Goal: Task Accomplishment & Management: Manage account settings

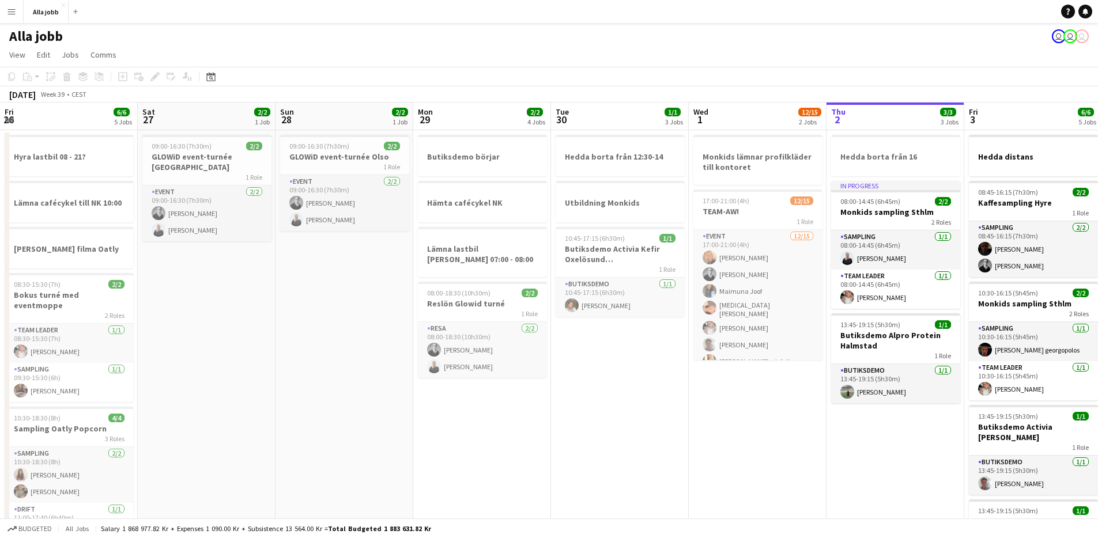
scroll to position [0, 333]
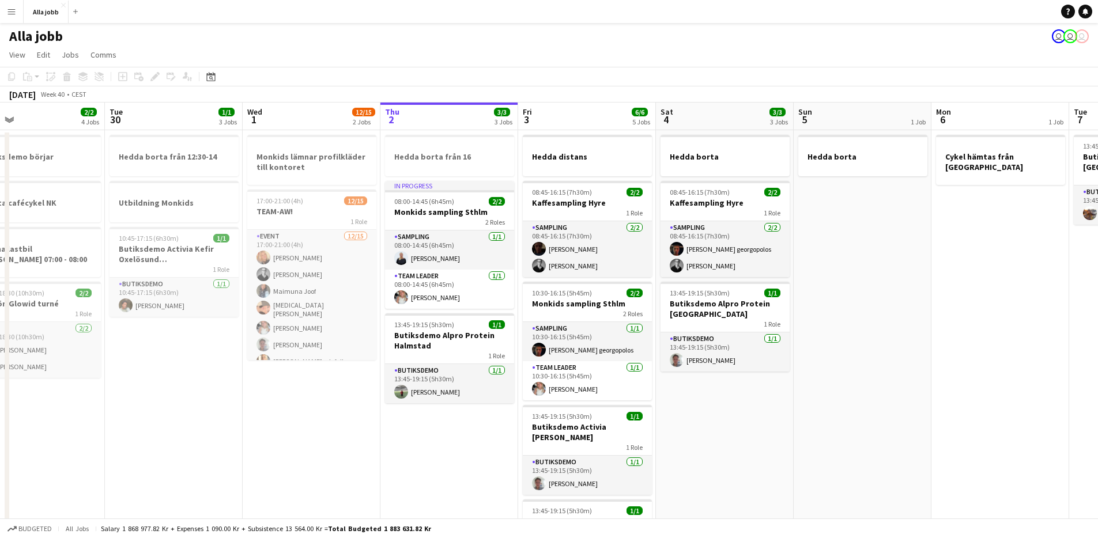
click at [209, 338] on app-calendar-viewport "Fri 26 6/6 5 Jobs Sat 27 2/2 1 Job Sun 28 2/2 1 Job Mon 29 2/2 4 Jobs Tue 30 1/…" at bounding box center [549, 498] width 1098 height 790
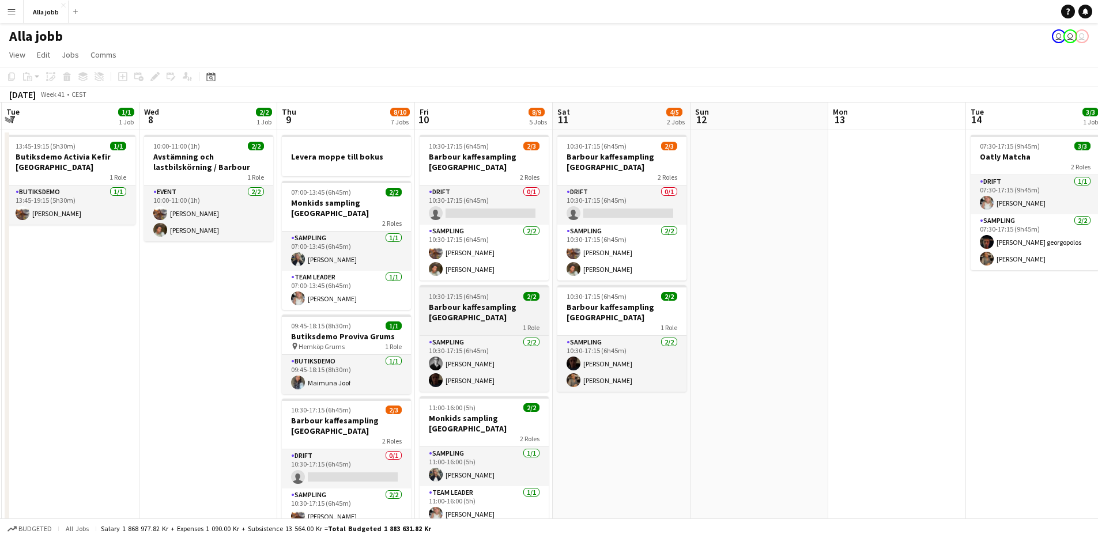
drag, startPoint x: 942, startPoint y: 417, endPoint x: 583, endPoint y: 316, distance: 373.4
click at [260, 373] on app-calendar-viewport "Sat 4 3/3 3 Jobs Sun 5 1 Job Mon 6 1 Job Tue 7 1/1 1 Job Wed 8 2/2 1 Job Thu 9 …" at bounding box center [549, 498] width 1098 height 790
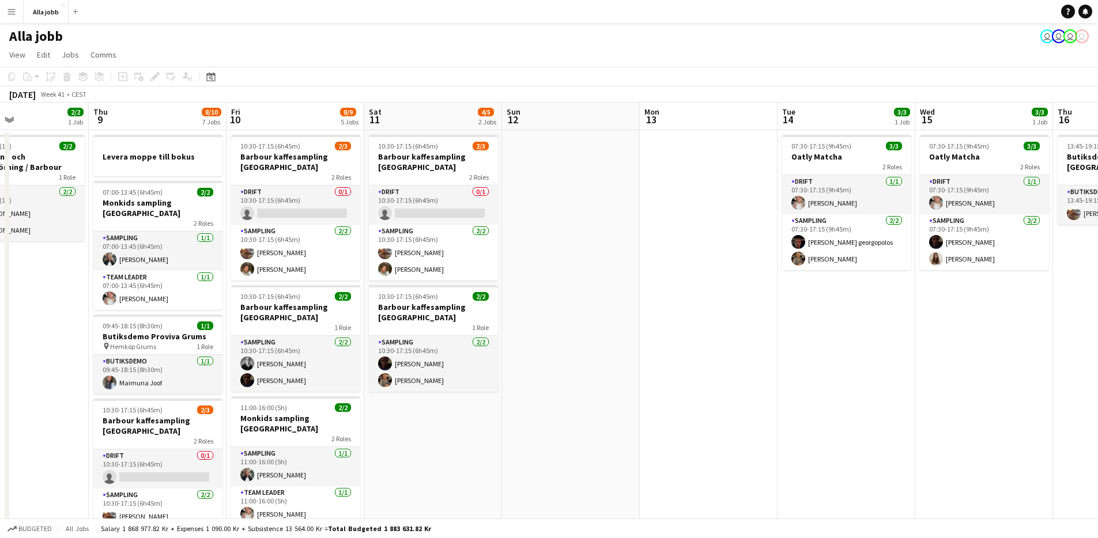
drag, startPoint x: 429, startPoint y: 335, endPoint x: 574, endPoint y: 321, distance: 145.3
click at [386, 339] on app-calendar-viewport "Mon 6 1 Job Tue 7 1/1 1 Job Wed 8 2/2 1 Job Thu 9 8/10 7 Jobs Fri 10 8/9 5 Jobs…" at bounding box center [549, 498] width 1098 height 790
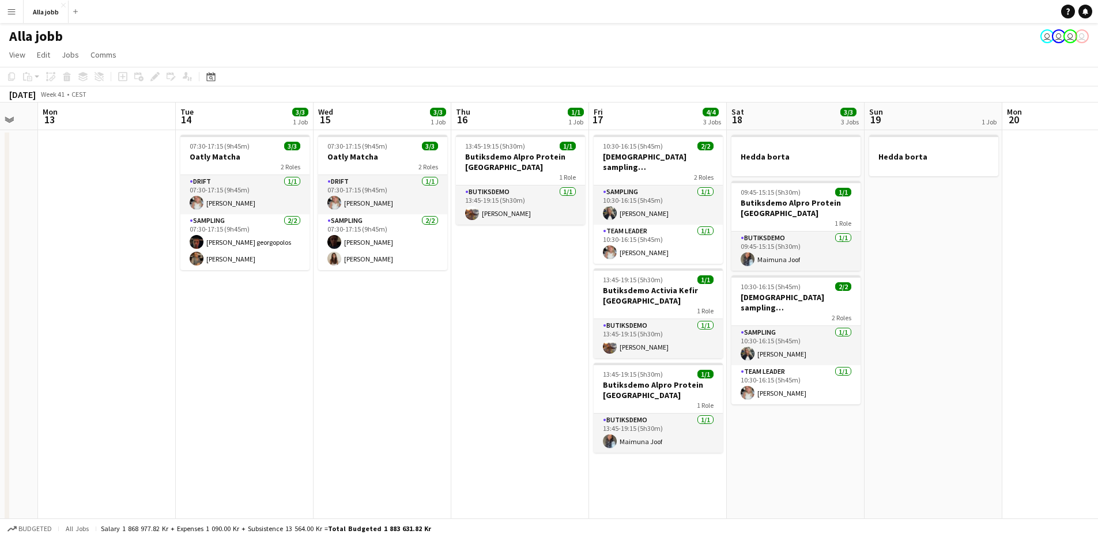
drag, startPoint x: 899, startPoint y: 333, endPoint x: 406, endPoint y: 361, distance: 493.6
click at [405, 363] on app-calendar-viewport "Fri 10 8/9 5 Jobs Sat 11 4/5 2 Jobs Sun 12 Mon 13 Tue 14 3/3 1 Job Wed 15 3/3 1…" at bounding box center [549, 498] width 1098 height 790
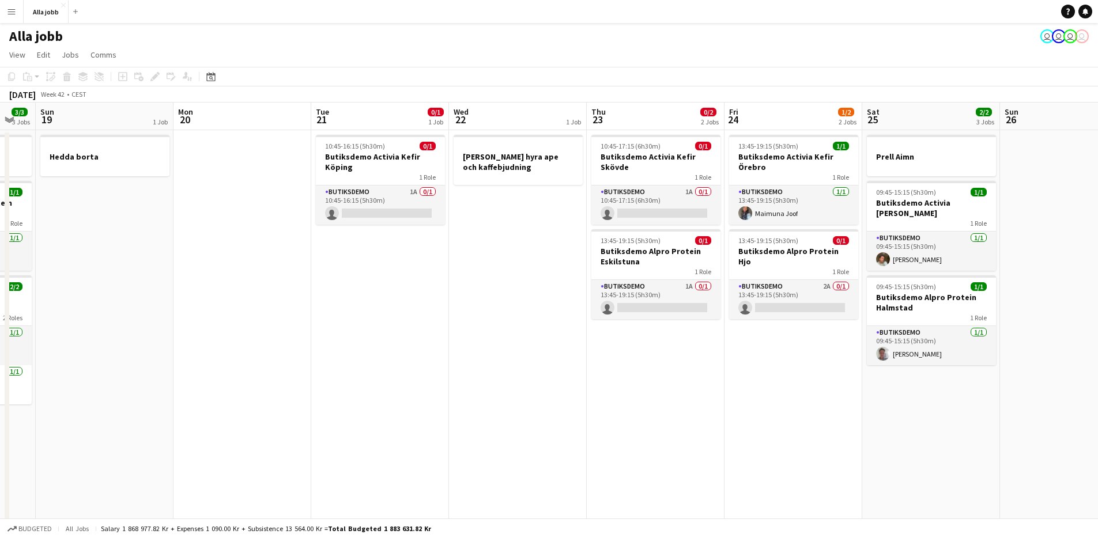
drag, startPoint x: 967, startPoint y: 364, endPoint x: -77, endPoint y: 363, distance: 1044.3
click at [0, 363] on html "Menu Boards Boards Boards All jobs Status Workforce Workforce My Workforce Recr…" at bounding box center [549, 456] width 1098 height 912
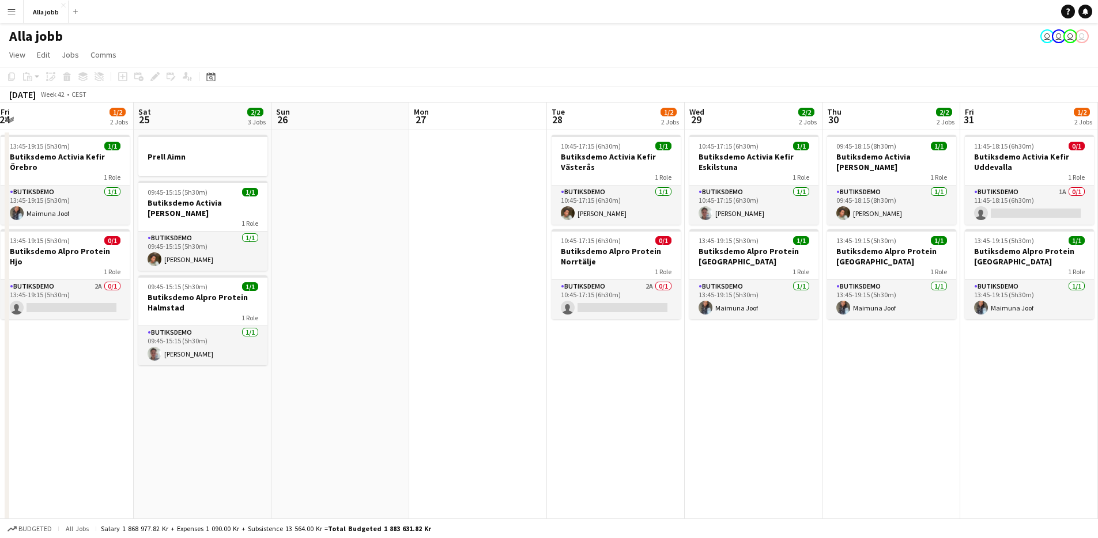
drag, startPoint x: 568, startPoint y: 326, endPoint x: -216, endPoint y: 350, distance: 784.2
click at [0, 350] on html "Menu Boards Boards Boards All jobs Status Workforce Workforce My Workforce Recr…" at bounding box center [549, 456] width 1098 height 912
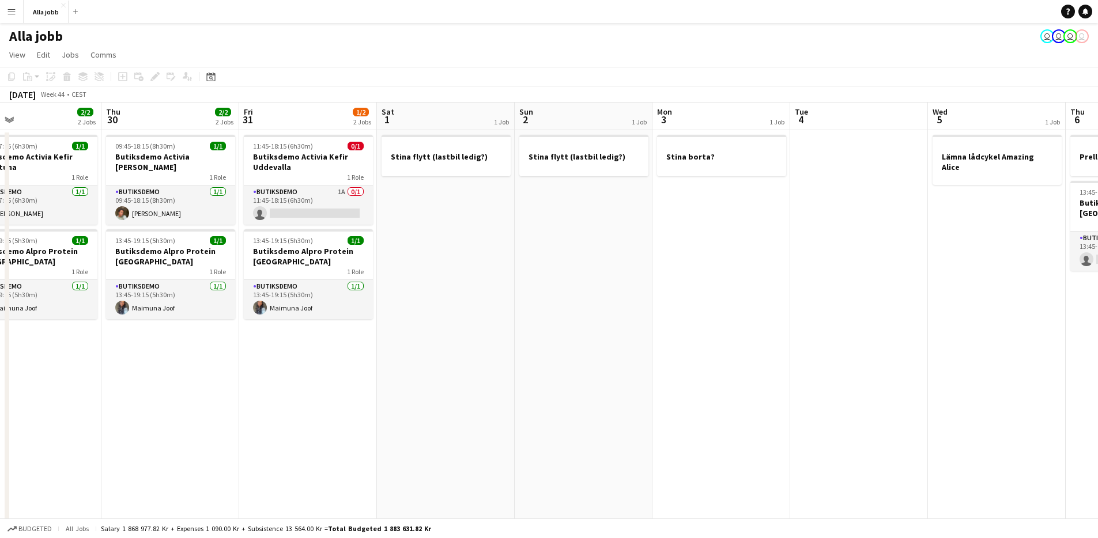
scroll to position [0, 407]
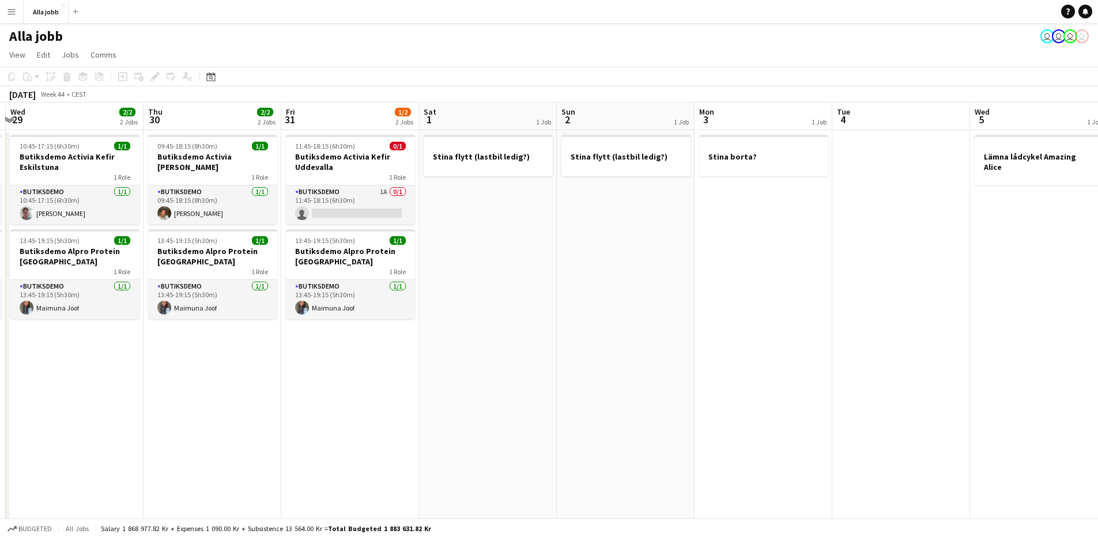
drag, startPoint x: 840, startPoint y: 358, endPoint x: 186, endPoint y: 413, distance: 656.4
click at [186, 413] on app-calendar-viewport "Sun 26 Mon 27 Tue 28 1/2 2 Jobs Wed 29 2/2 2 Jobs Thu 30 2/2 2 Jobs Fri 31 1/2 …" at bounding box center [549, 498] width 1098 height 790
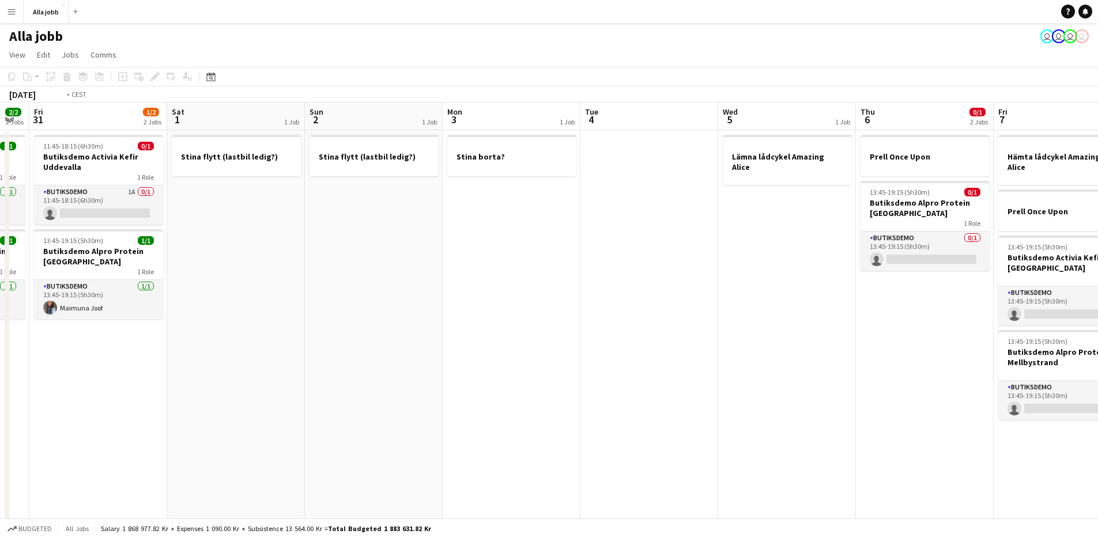
scroll to position [0, 454]
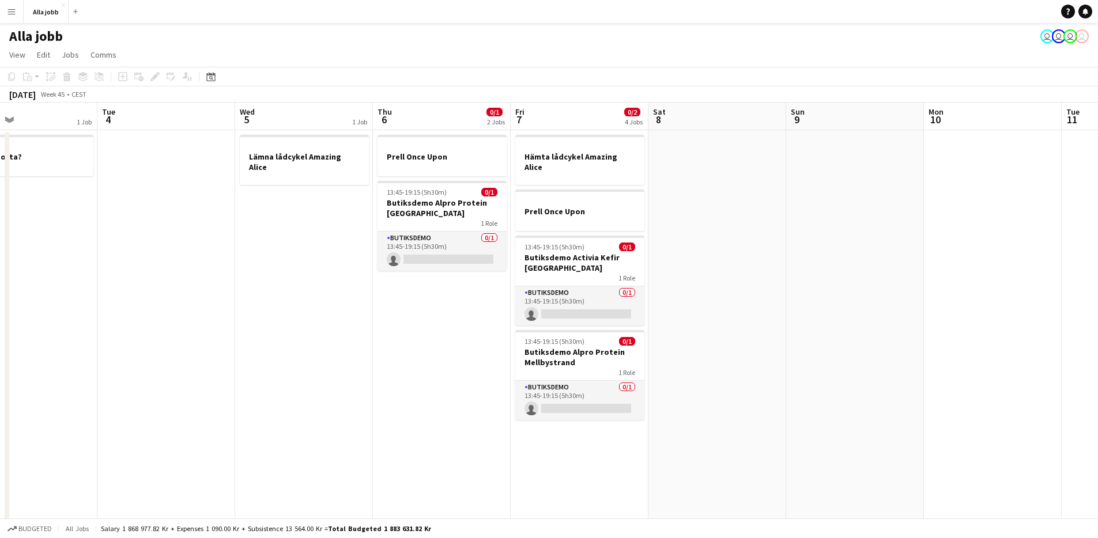
drag, startPoint x: 510, startPoint y: 389, endPoint x: -43, endPoint y: 360, distance: 554.0
click at [0, 360] on html "Menu Boards Boards Boards All jobs Status Workforce Workforce My Workforce Recr…" at bounding box center [549, 456] width 1098 height 912
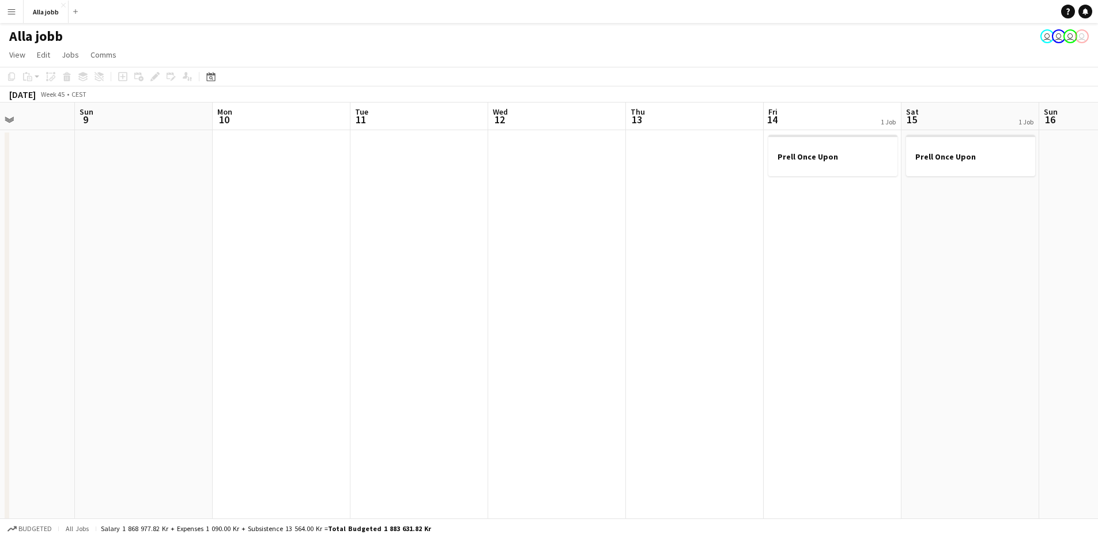
drag, startPoint x: 825, startPoint y: 314, endPoint x: 126, endPoint y: 298, distance: 699.3
click at [116, 305] on app-calendar-viewport "Thu 6 0/1 2 Jobs Fri 7 0/2 4 Jobs Sat 8 Sun 9 Mon 10 Tue 11 Wed 12 Thu 13 Fri 1…" at bounding box center [549, 498] width 1098 height 790
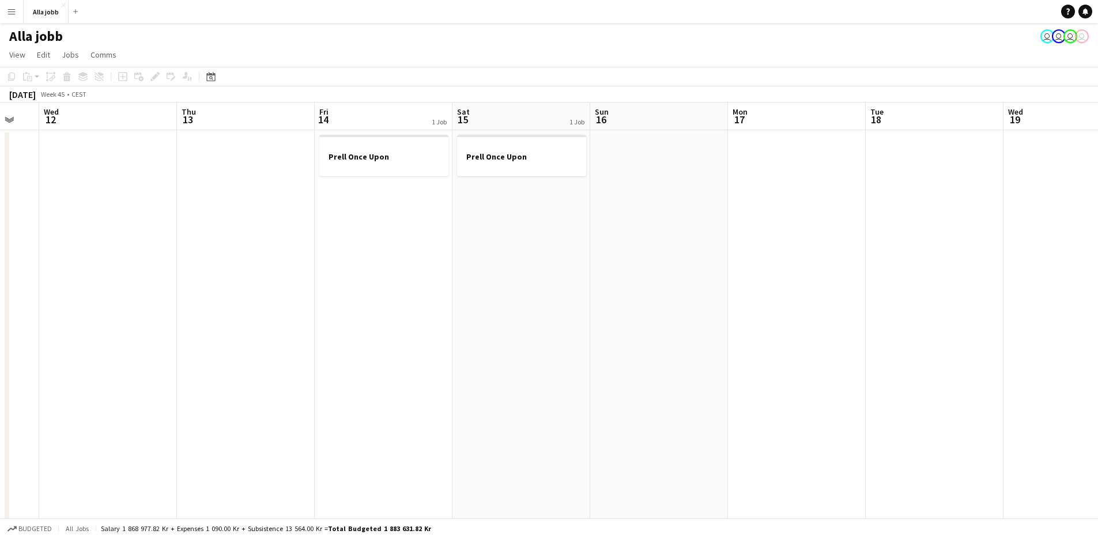
scroll to position [0, 377]
drag, startPoint x: 672, startPoint y: 252, endPoint x: 218, endPoint y: 266, distance: 453.8
click at [218, 266] on app-calendar-viewport "Sun 9 Mon 10 Tue 11 Wed 12 Thu 13 Fri 14 1 Job Sat 15 1 Job Sun 16 Mon 17 Tue 1…" at bounding box center [549, 498] width 1098 height 790
click at [335, 329] on app-date-cell "Prell once upon moppe" at bounding box center [380, 511] width 138 height 762
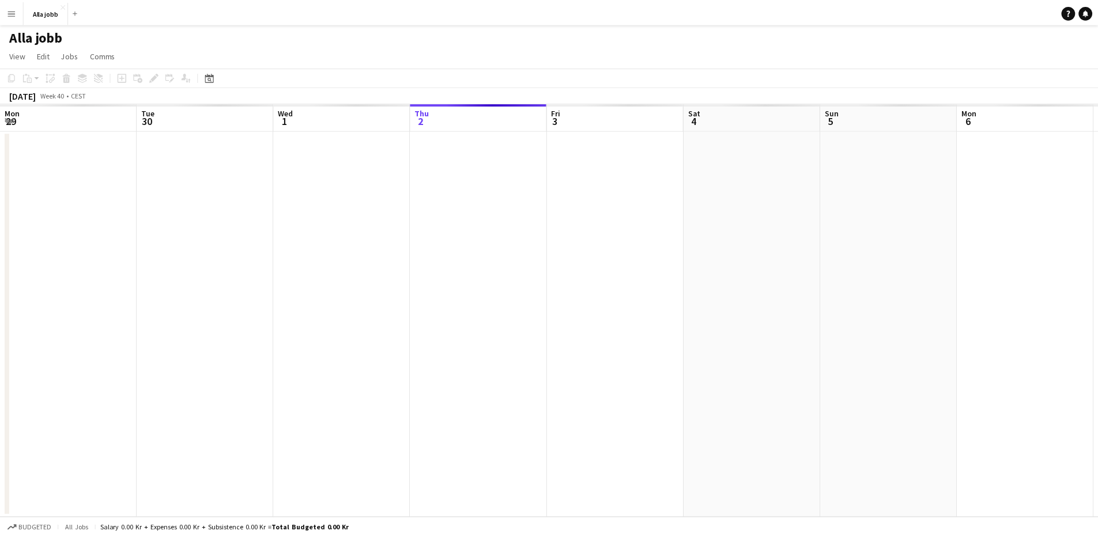
scroll to position [0, 275]
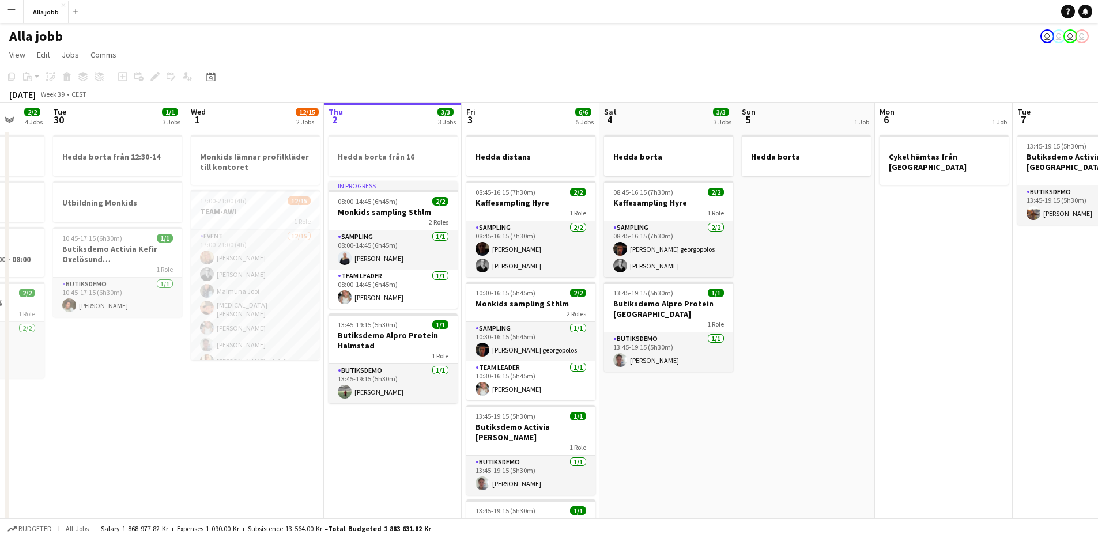
drag, startPoint x: 374, startPoint y: 365, endPoint x: 524, endPoint y: 377, distance: 150.3
click at [524, 377] on app-calendar-viewport "Sat 27 Sun 28 2/2 1 Job Mon 29 2/2 4 Jobs Tue 30 1/1 3 Jobs Wed 1 12/15 2 Jobs …" at bounding box center [549, 498] width 1098 height 790
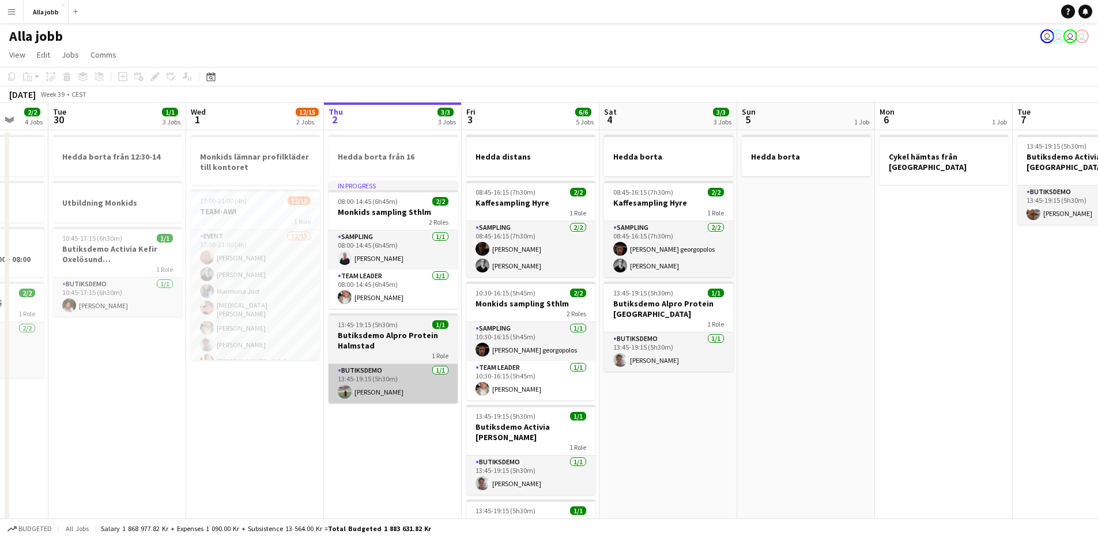
scroll to position [0, 358]
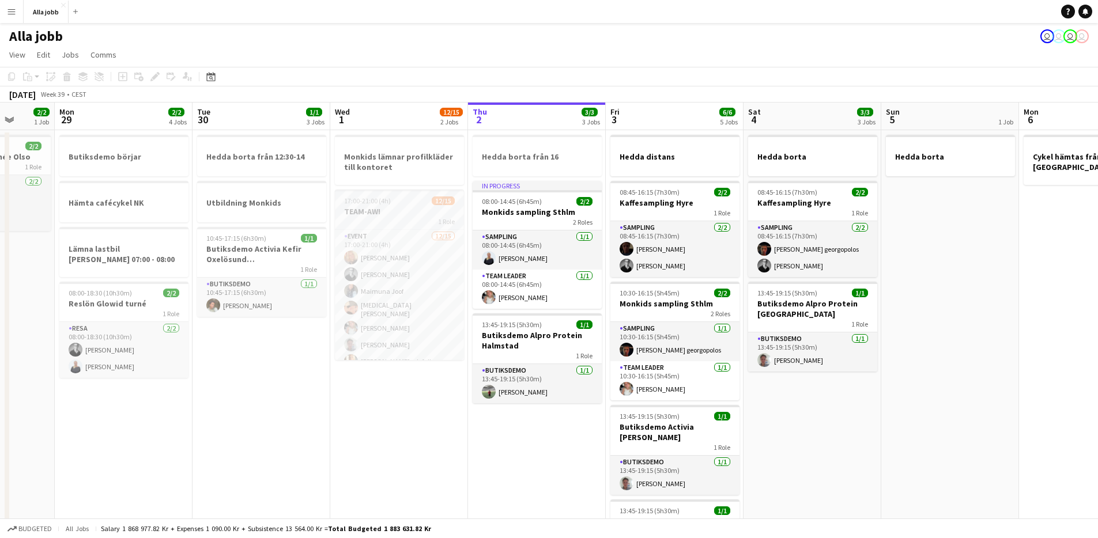
click at [421, 202] on div "17:00-21:00 (4h) 12/15" at bounding box center [399, 201] width 129 height 9
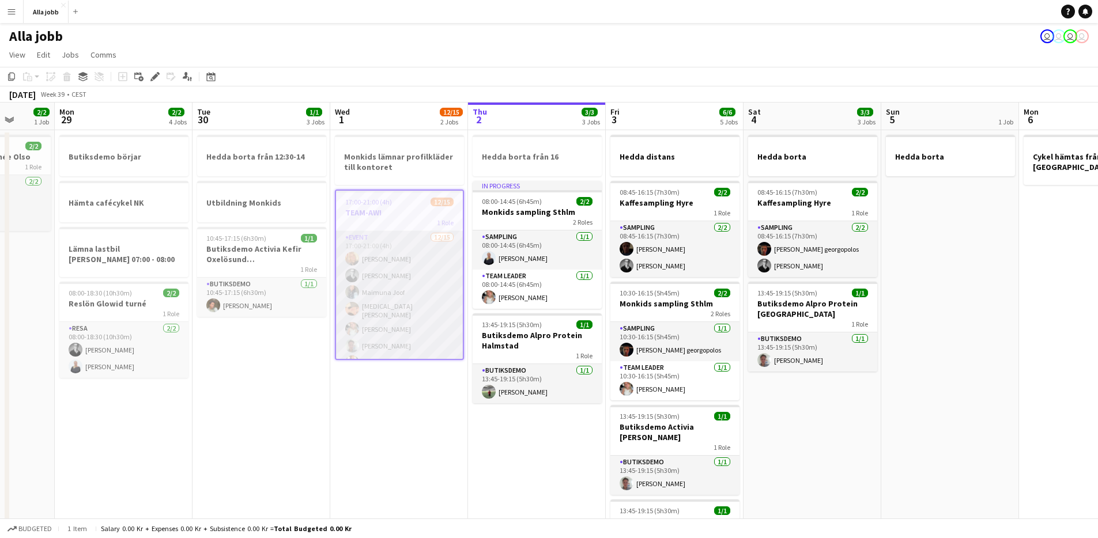
click at [420, 287] on app-card-role "Event 12/15 17:00-21:00 (4h) Ellen Forsberg Casper Lewin Maimuna Joof Tora Elfs…" at bounding box center [399, 369] width 127 height 277
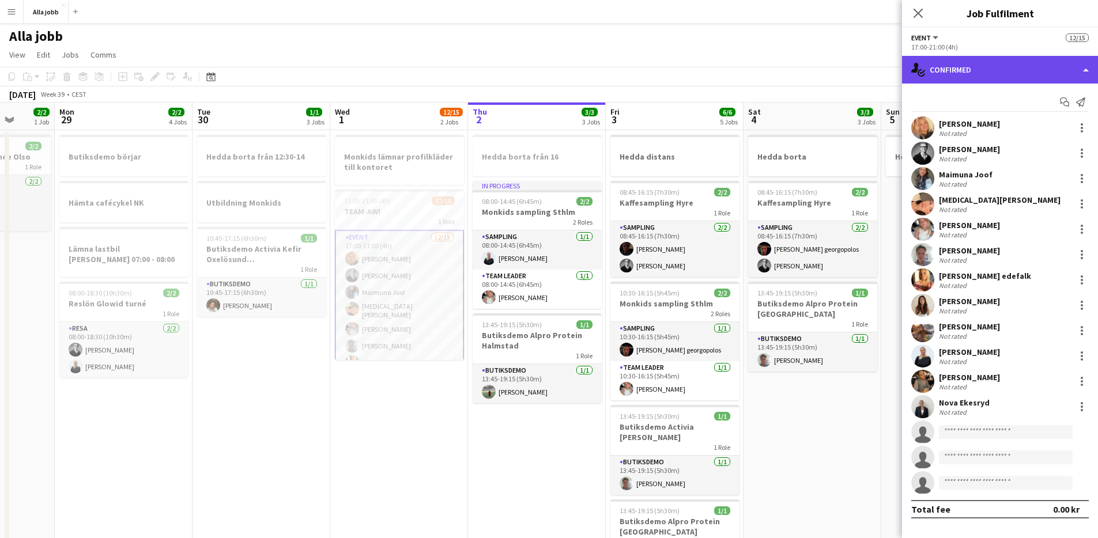
click at [1085, 72] on div "single-neutral-actions-check-2 Confirmed" at bounding box center [1000, 70] width 196 height 28
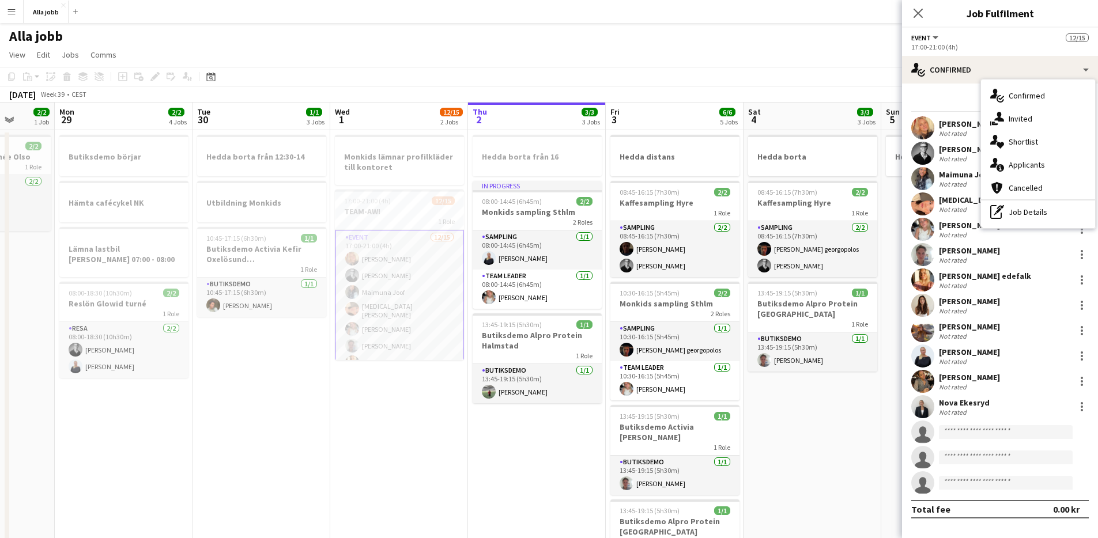
click at [435, 249] on app-card-role "Event 12/15 17:00-21:00 (4h) Ellen Forsberg Casper Lewin Maimuna Joof Tora Elfs…" at bounding box center [399, 369] width 129 height 279
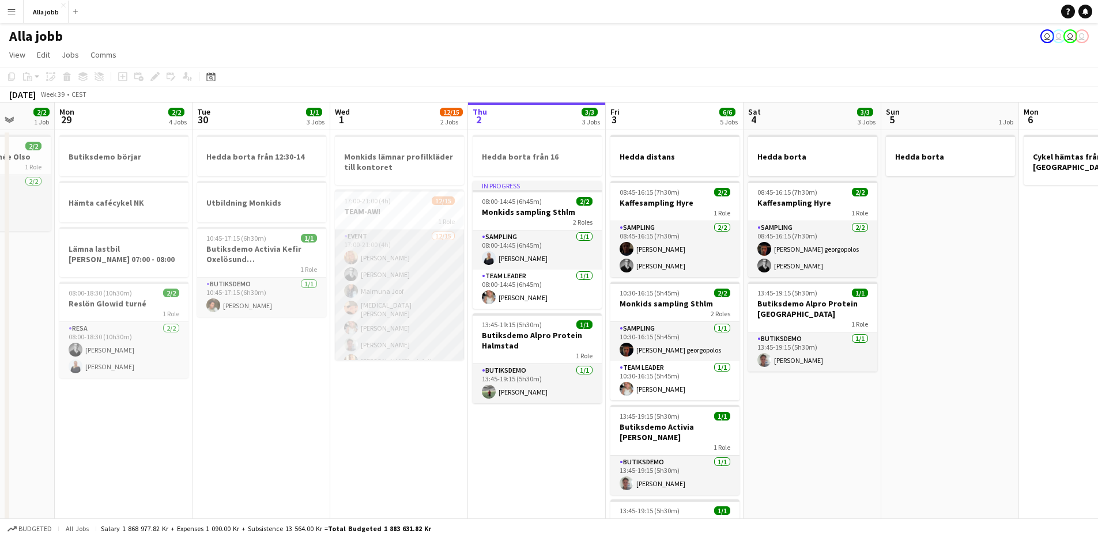
click at [435, 249] on app-card-role "Event 12/15 17:00-21:00 (4h) Ellen Forsberg Casper Lewin Maimuna Joof Tora Elfs…" at bounding box center [399, 368] width 129 height 277
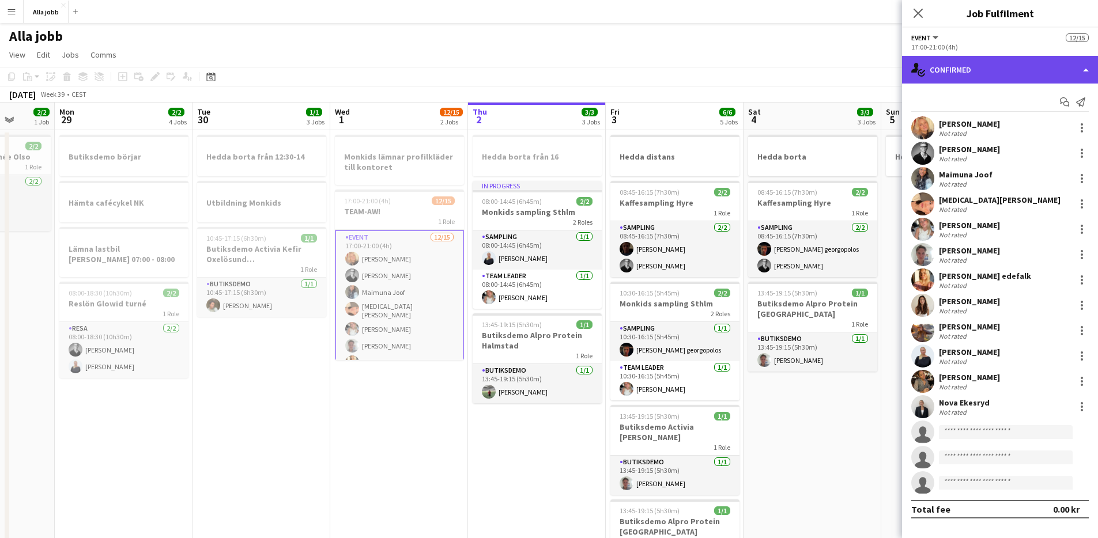
click at [1079, 75] on div "single-neutral-actions-check-2 Confirmed" at bounding box center [1000, 70] width 196 height 28
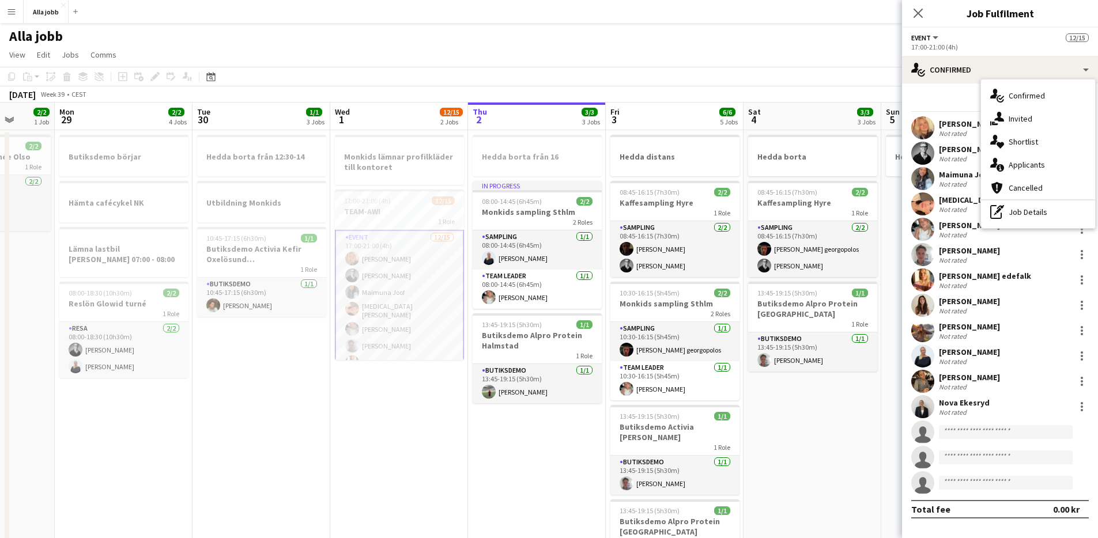
click at [418, 454] on app-date-cell "Monkids lämnar profilkläder till kontoret 17:00-21:00 (4h) 12/15 TEAM-AW! 1 Rol…" at bounding box center [399, 511] width 138 height 762
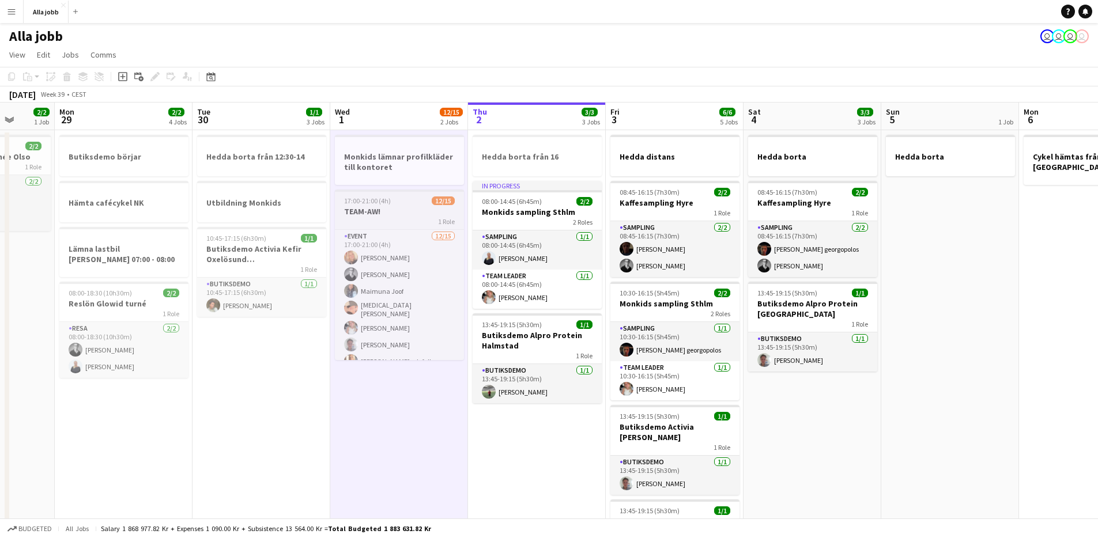
click at [424, 210] on h3 "TEAM-AW!" at bounding box center [399, 211] width 129 height 10
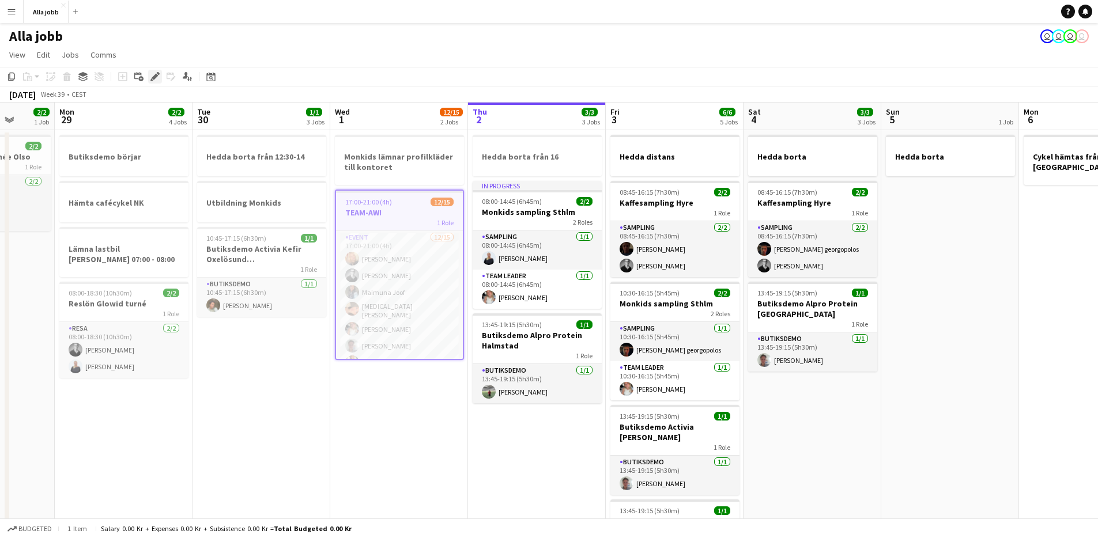
click at [148, 82] on div "Edit" at bounding box center [155, 77] width 14 height 14
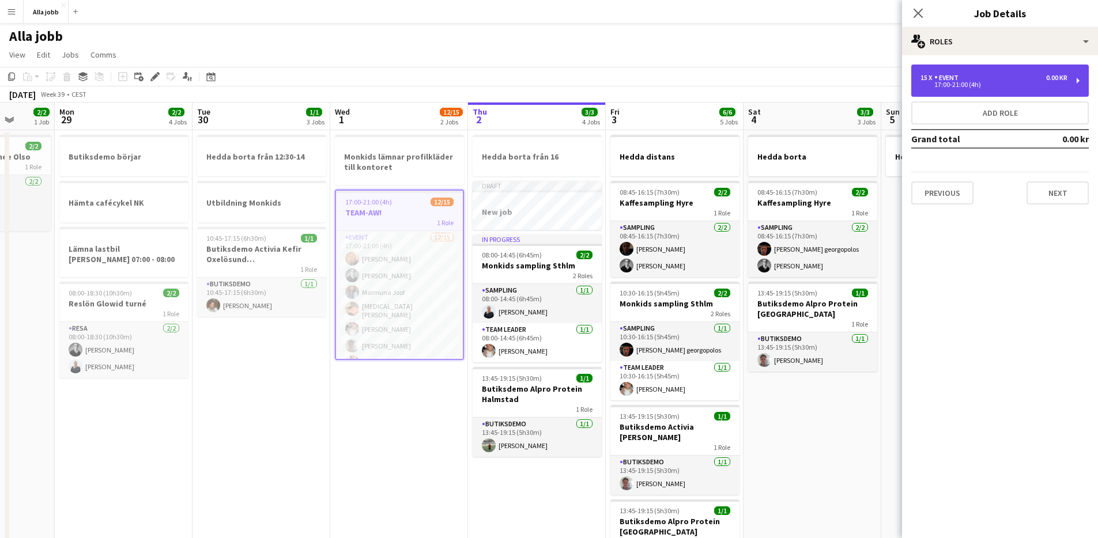
click at [1024, 77] on div "15 x Event 0.00 kr" at bounding box center [993, 78] width 147 height 8
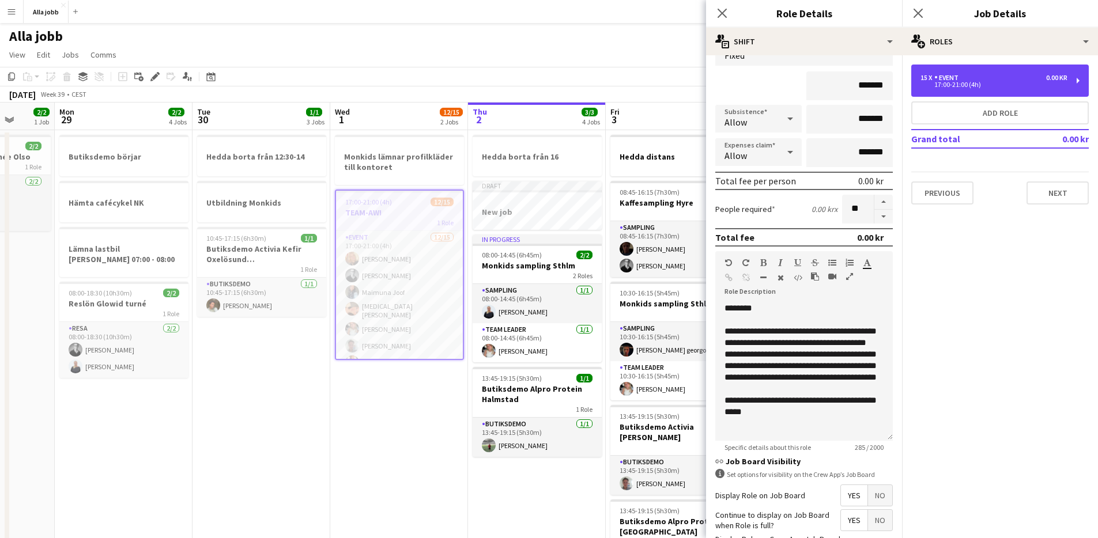
scroll to position [0, 0]
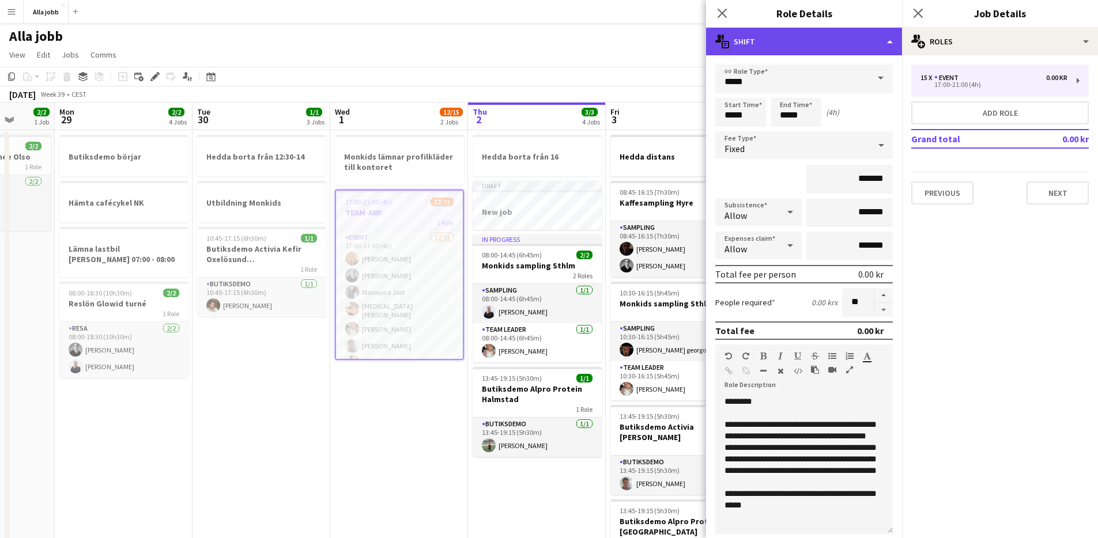
click at [887, 45] on div "multiple-actions-text Shift" at bounding box center [804, 42] width 196 height 28
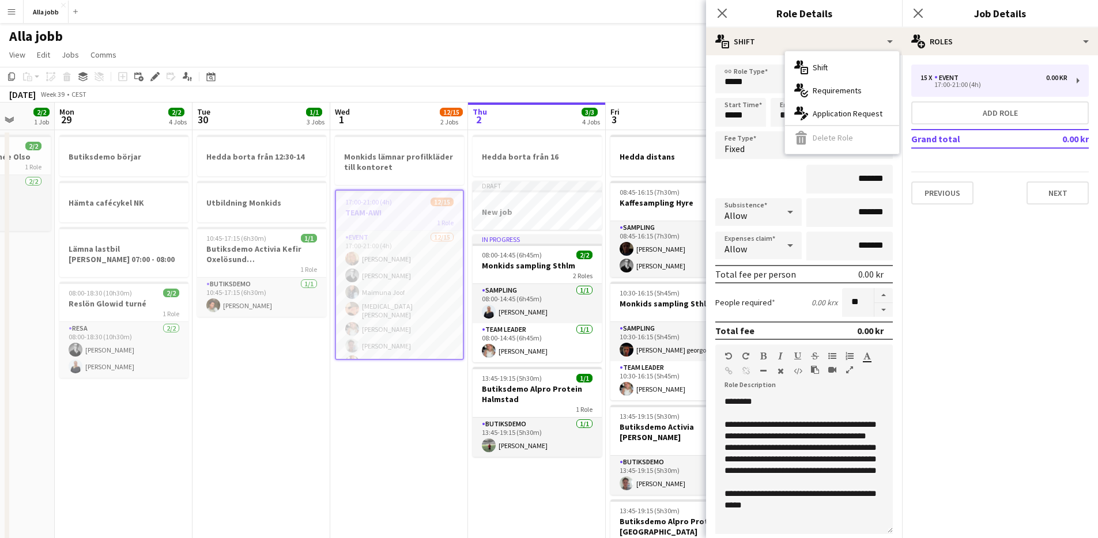
click at [824, 138] on div "multiple-actions-text Shift multiple-actions-check-2 Requirements multiple-acti…" at bounding box center [842, 102] width 114 height 103
click at [847, 74] on input "*****" at bounding box center [804, 79] width 178 height 29
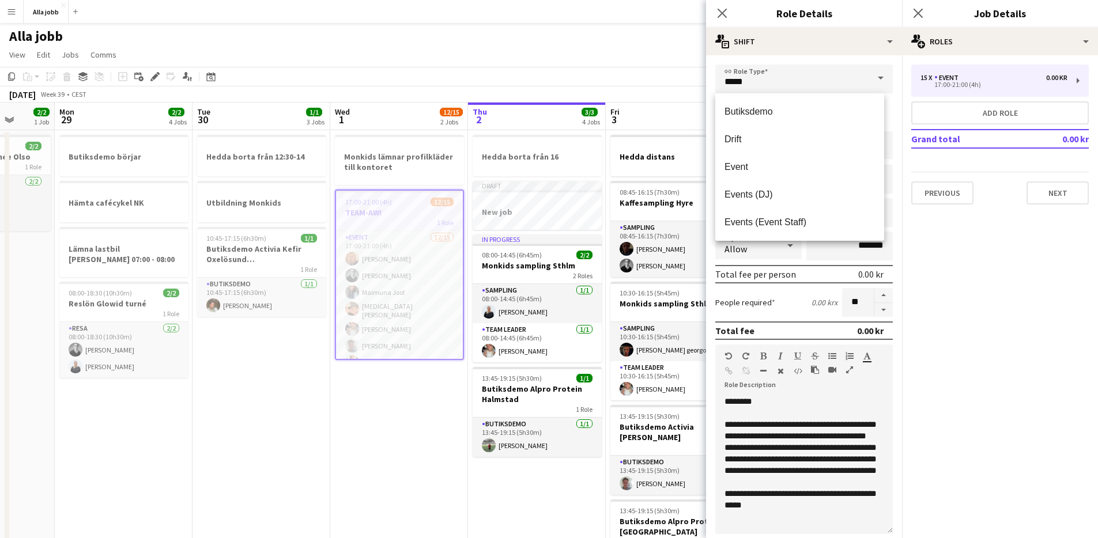
click at [869, 84] on span at bounding box center [881, 79] width 24 height 28
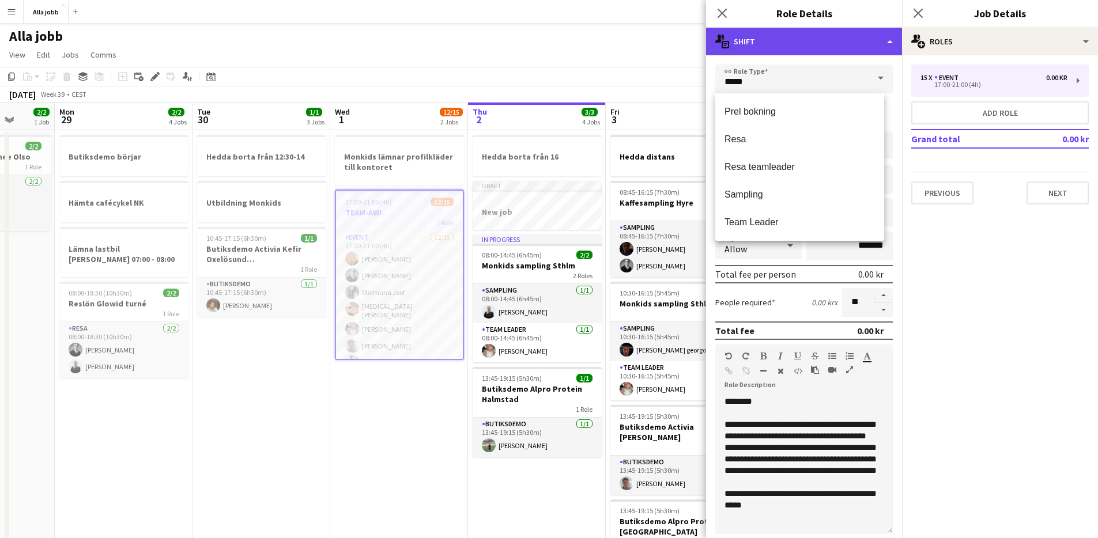
click at [838, 37] on div "multiple-actions-text Shift" at bounding box center [804, 42] width 196 height 28
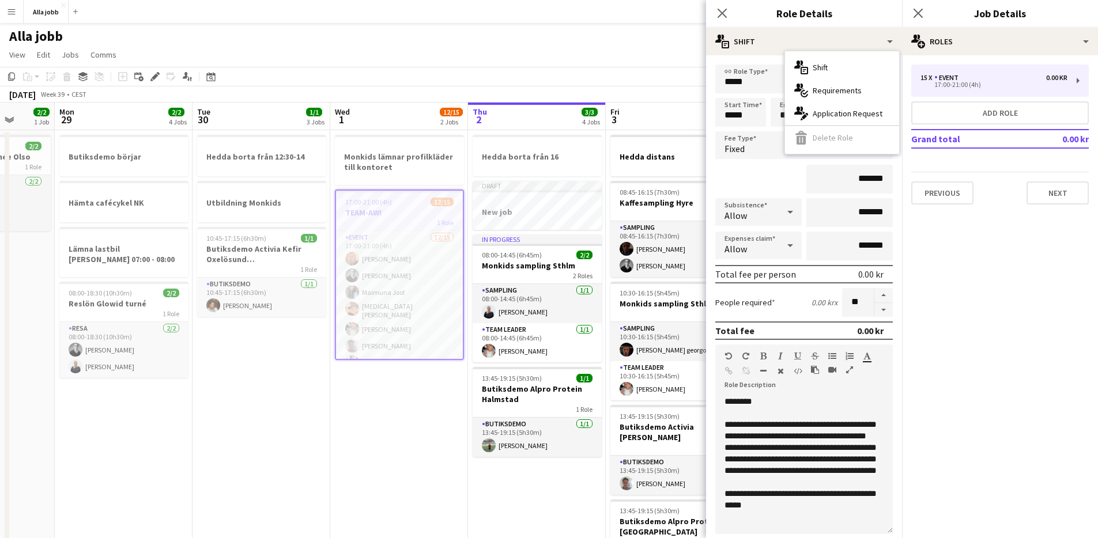
click at [834, 138] on div "multiple-actions-text Shift multiple-actions-check-2 Requirements multiple-acti…" at bounding box center [842, 102] width 114 height 103
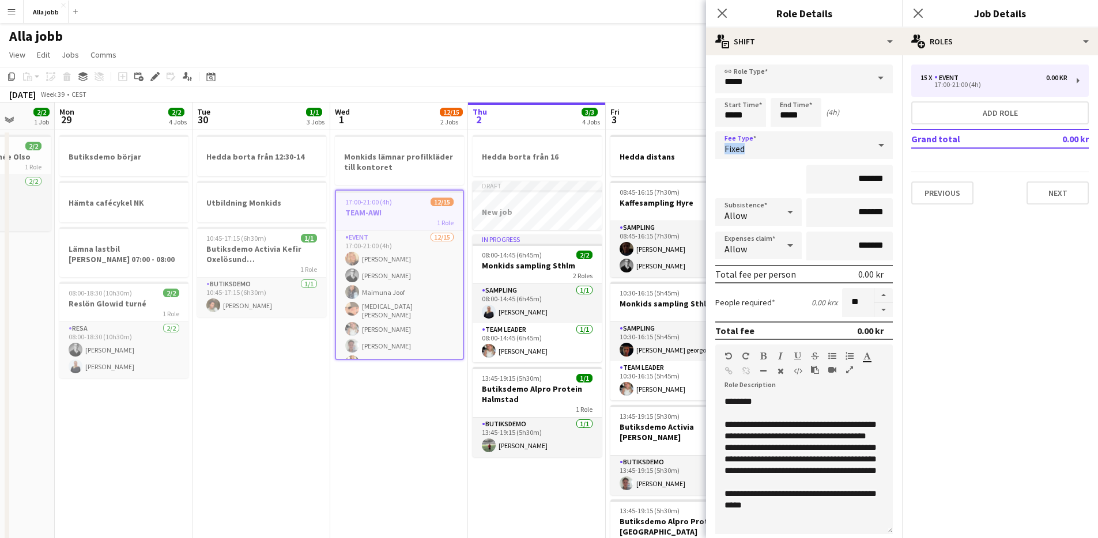
click at [835, 138] on div "Fixed" at bounding box center [792, 145] width 154 height 28
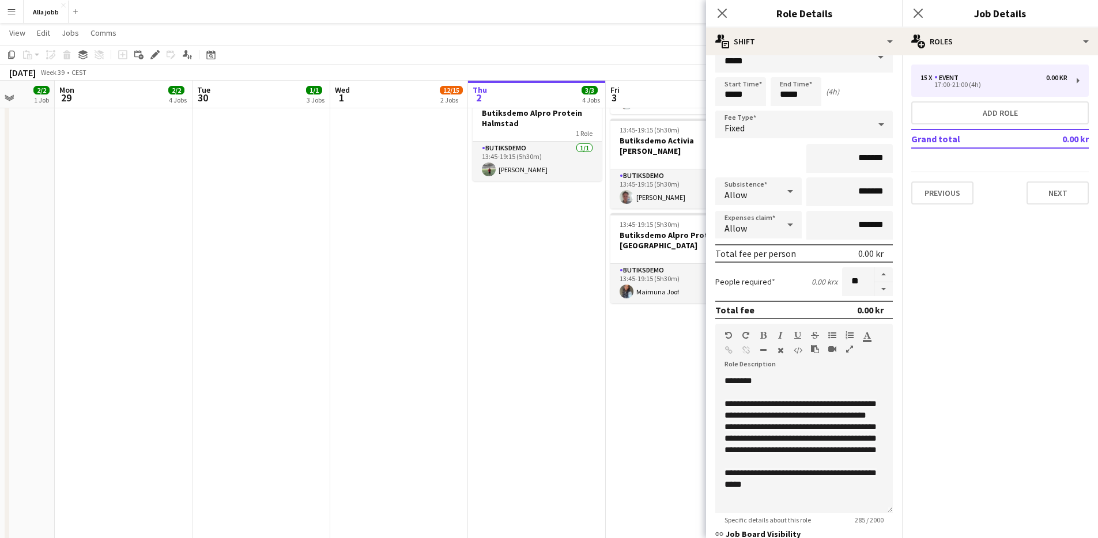
scroll to position [16, 0]
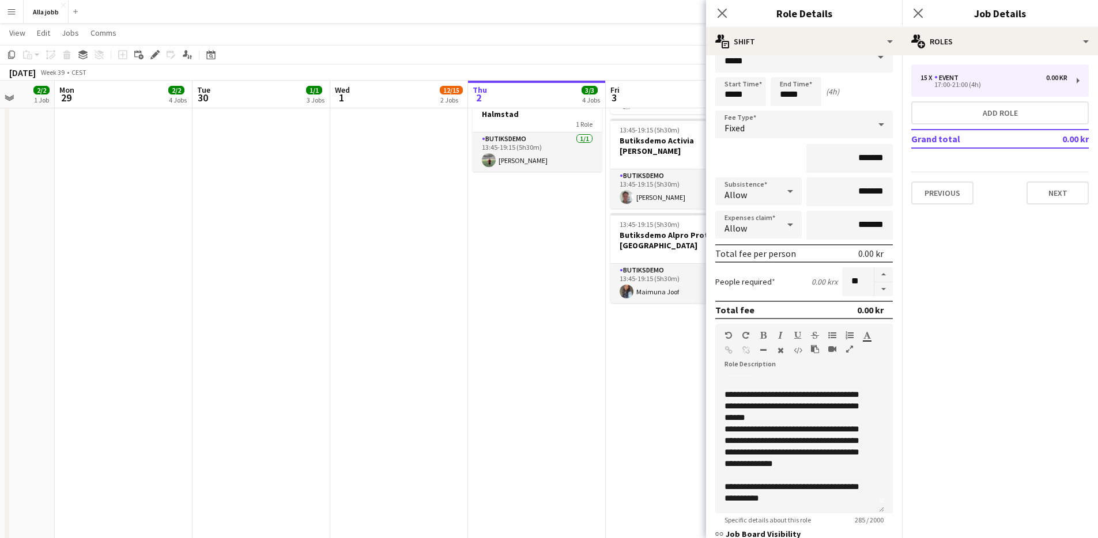
click at [673, 470] on app-date-cell "Hedda distans 08:45-16:15 (7h30m) 2/2 Kaffesampling Hyre 1 Role Sampling 2/2 08…" at bounding box center [675, 225] width 138 height 762
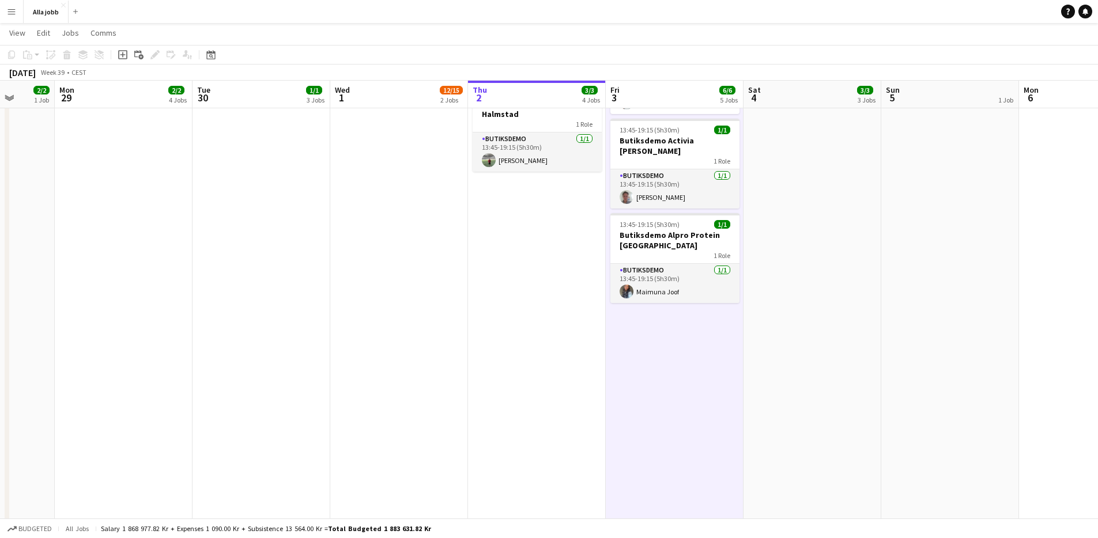
click at [673, 470] on app-date-cell "Hedda distans 08:45-16:15 (7h30m) 2/2 Kaffesampling Hyre 1 Role Sampling 2/2 08…" at bounding box center [675, 225] width 138 height 762
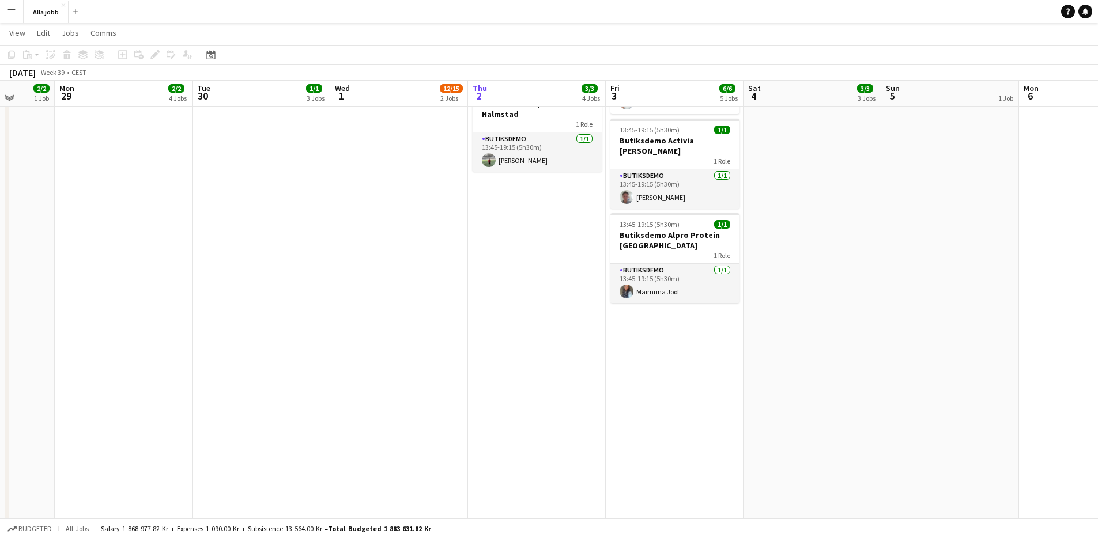
scroll to position [0, 0]
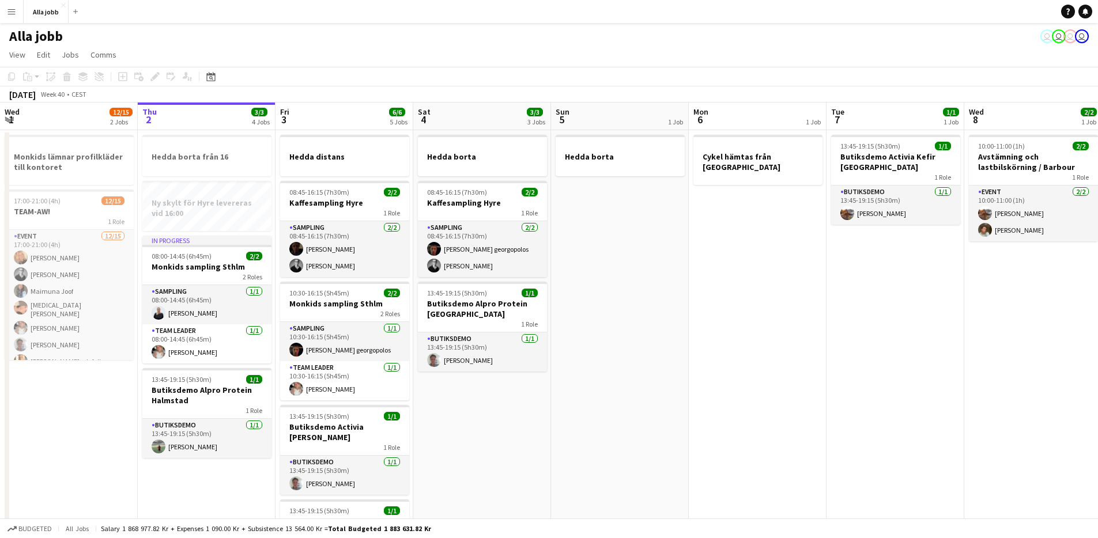
click at [516, 391] on app-date-cell "Hedda borta 08:45-16:15 (7h30m) 2/2 Kaffesampling Hyre 1 Role Sampling 2/2 08:4…" at bounding box center [482, 511] width 138 height 762
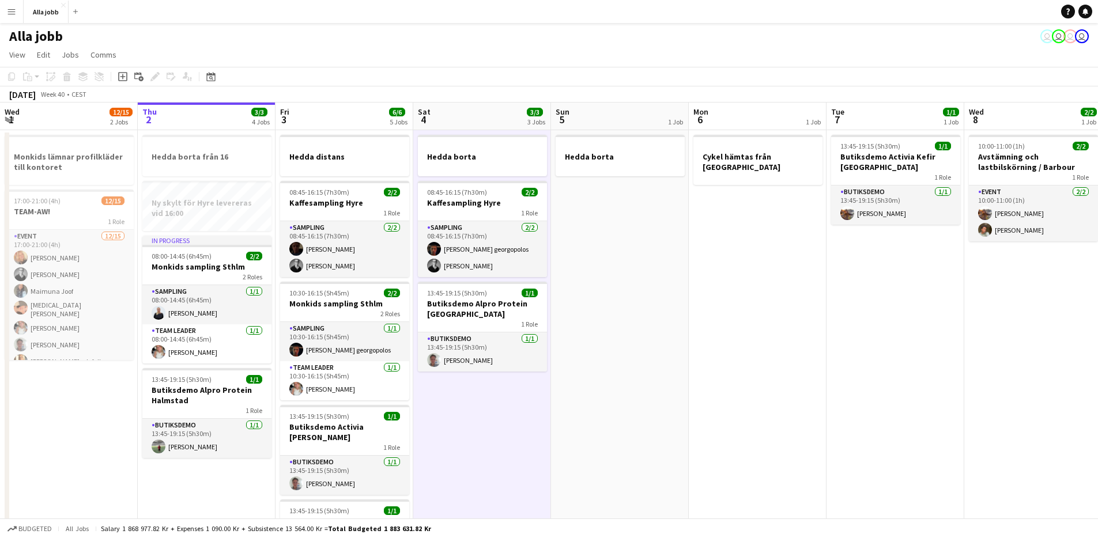
scroll to position [0, 280]
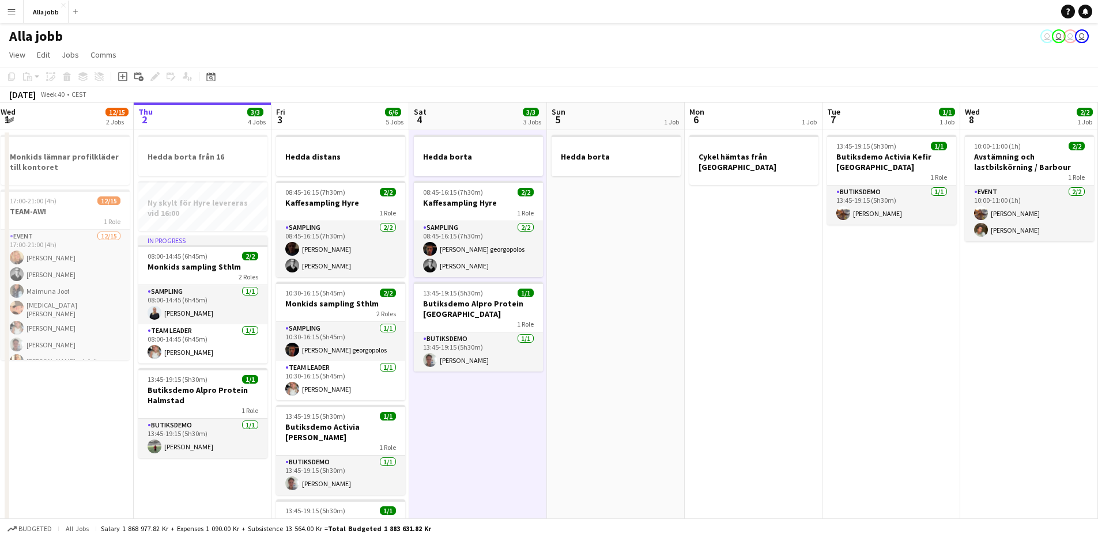
drag, startPoint x: 516, startPoint y: 391, endPoint x: 512, endPoint y: 396, distance: 6.1
click at [512, 396] on app-calendar-viewport "Mon 29 2/2 4 Jobs Tue 30 1/1 3 Jobs Wed 1 12/15 2 Jobs Thu 2 3/3 4 Jobs Fri 3 6…" at bounding box center [549, 498] width 1098 height 790
click at [492, 410] on app-date-cell "Hedda borta 08:45-16:15 (7h30m) 2/2 Kaffesampling Hyre 1 Role Sampling 2/2 08:4…" at bounding box center [478, 511] width 138 height 762
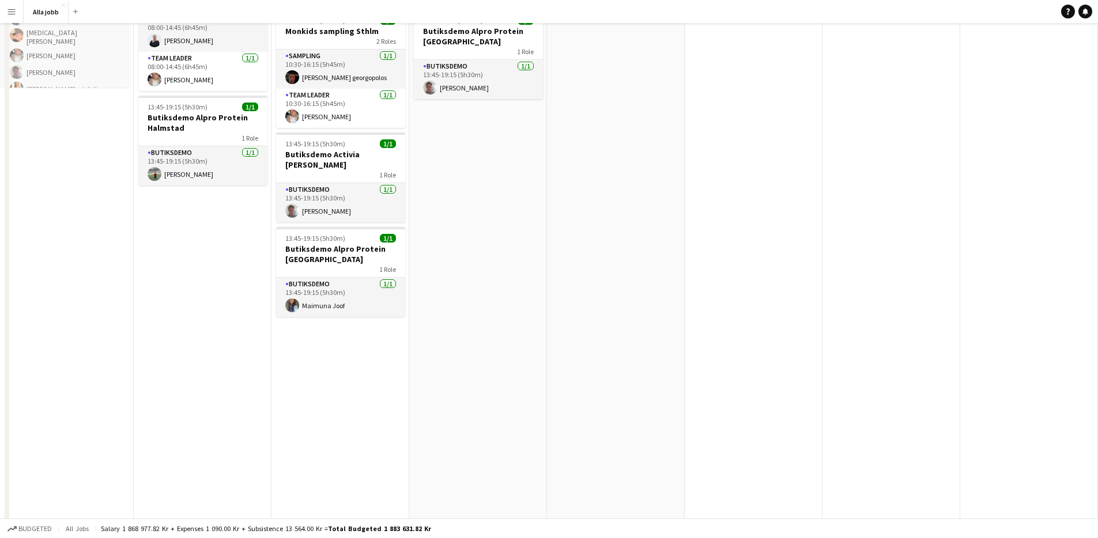
scroll to position [0, 0]
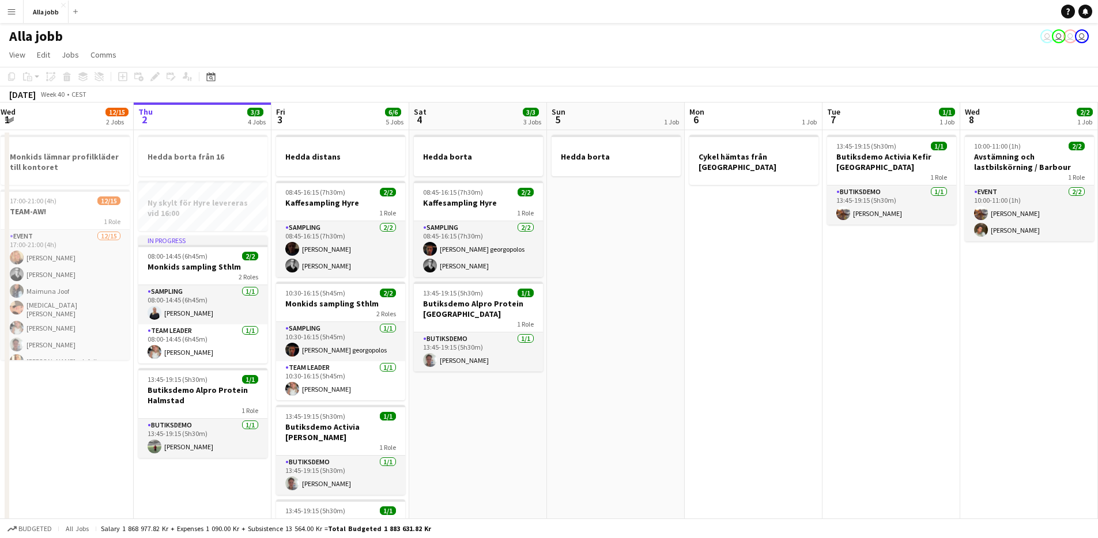
click at [557, 409] on app-date-cell "Hedda borta" at bounding box center [616, 511] width 138 height 762
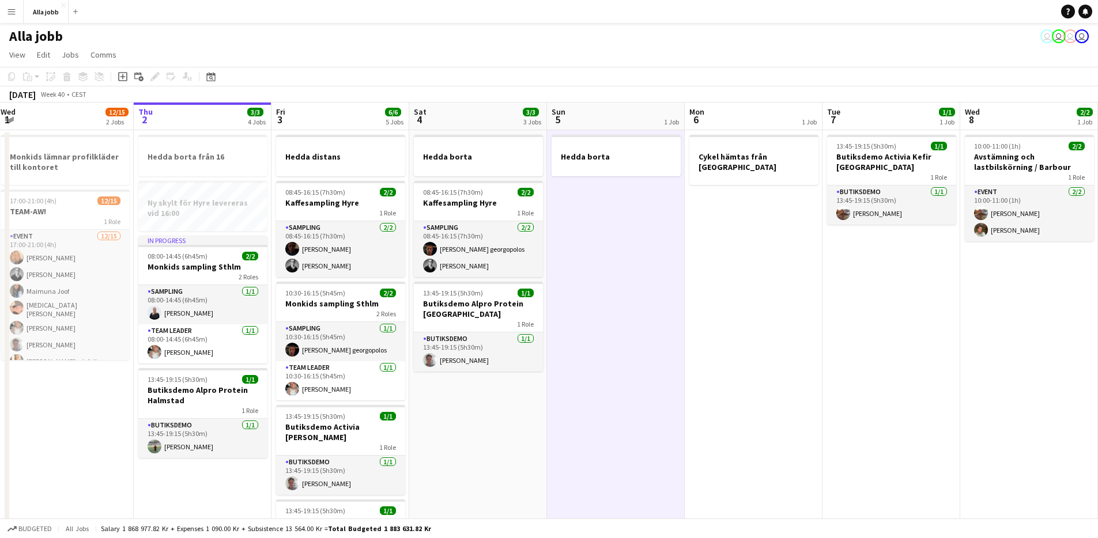
click at [557, 409] on app-date-cell "Hedda borta" at bounding box center [616, 511] width 138 height 762
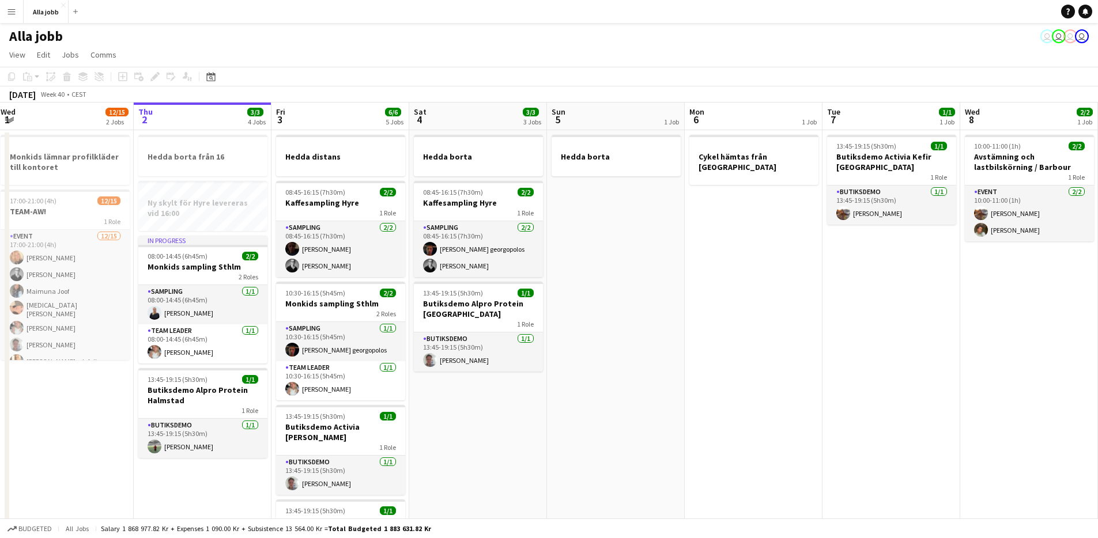
click at [500, 417] on app-date-cell "Hedda borta 08:45-16:15 (7h30m) 2/2 Kaffesampling Hyre 1 Role Sampling 2/2 08:4…" at bounding box center [478, 511] width 138 height 762
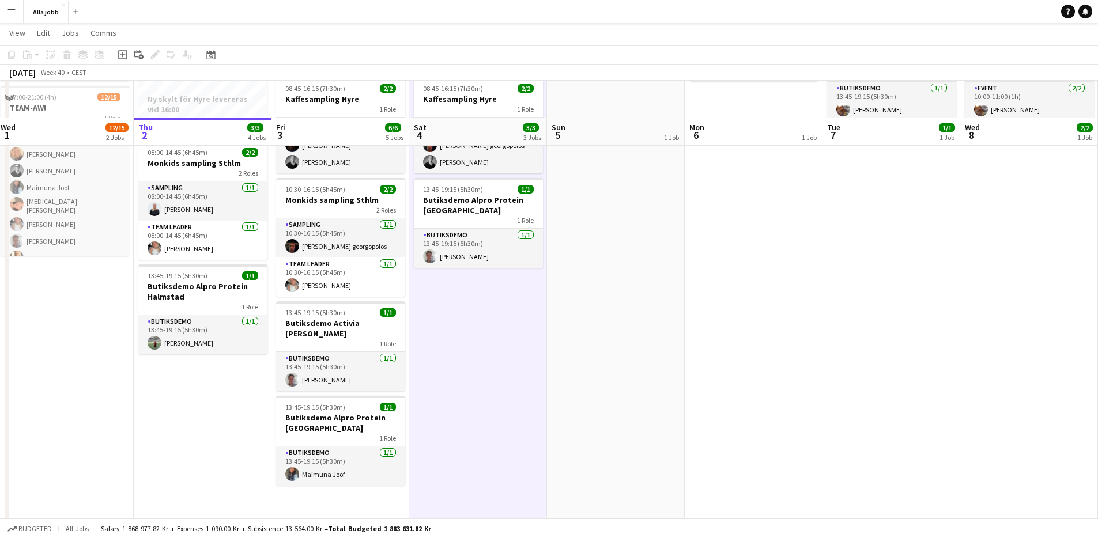
scroll to position [157, 0]
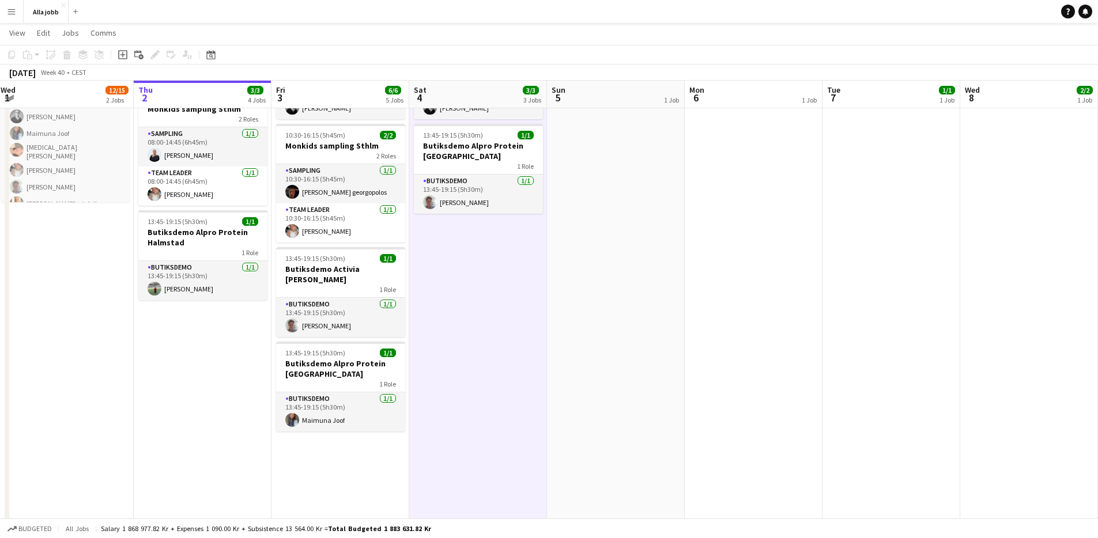
click at [342, 468] on app-date-cell "Hedda distans 08:45-16:15 (7h30m) 2/2 Kaffesampling Hyre 1 Role Sampling 2/2 08…" at bounding box center [340, 353] width 138 height 762
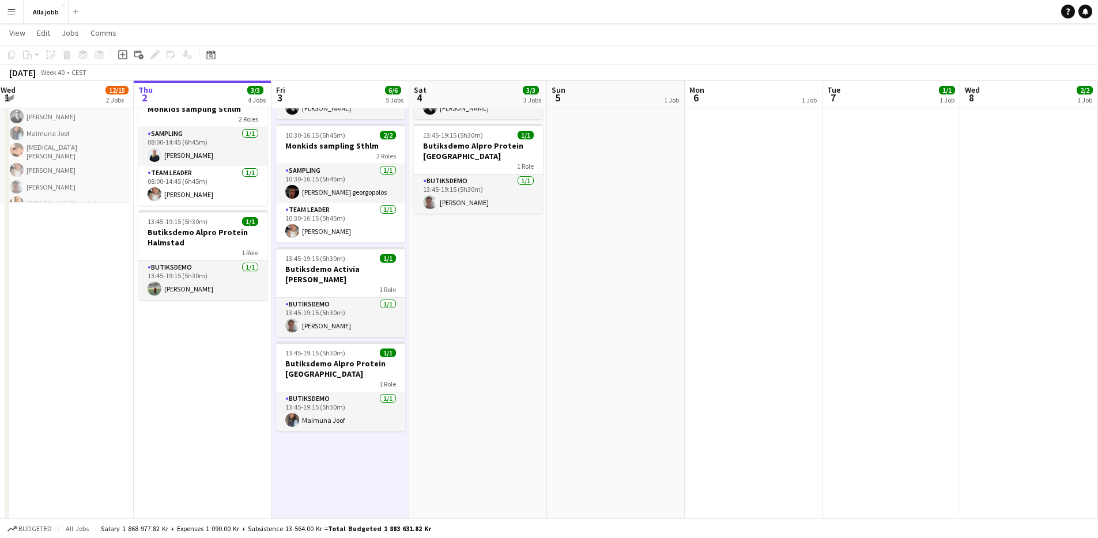
click at [342, 468] on app-date-cell "Hedda distans 08:45-16:15 (7h30m) 2/2 Kaffesampling Hyre 1 Role Sampling 2/2 08…" at bounding box center [340, 353] width 138 height 762
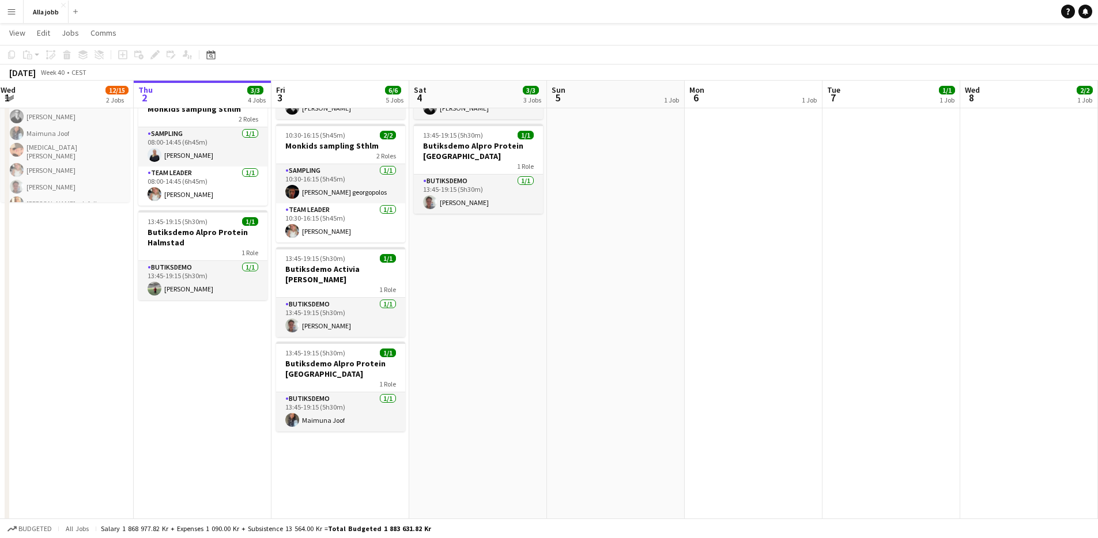
click at [342, 468] on app-date-cell "Hedda distans 08:45-16:15 (7h30m) 2/2 Kaffesampling Hyre 1 Role Sampling 2/2 08…" at bounding box center [340, 353] width 138 height 762
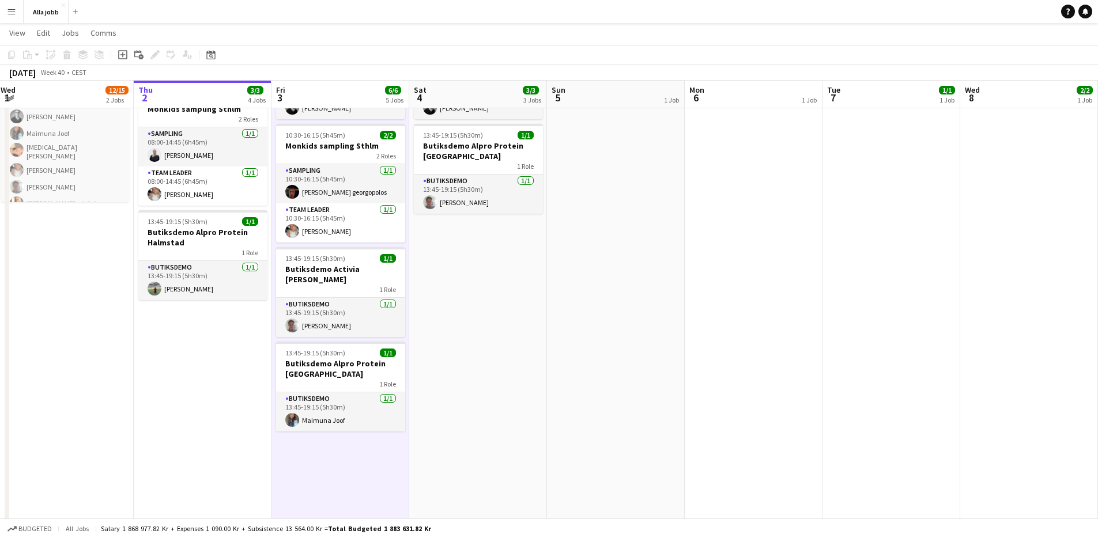
click at [342, 468] on app-date-cell "Hedda distans 08:45-16:15 (7h30m) 2/2 Kaffesampling Hyre 1 Role Sampling 2/2 08…" at bounding box center [340, 353] width 138 height 762
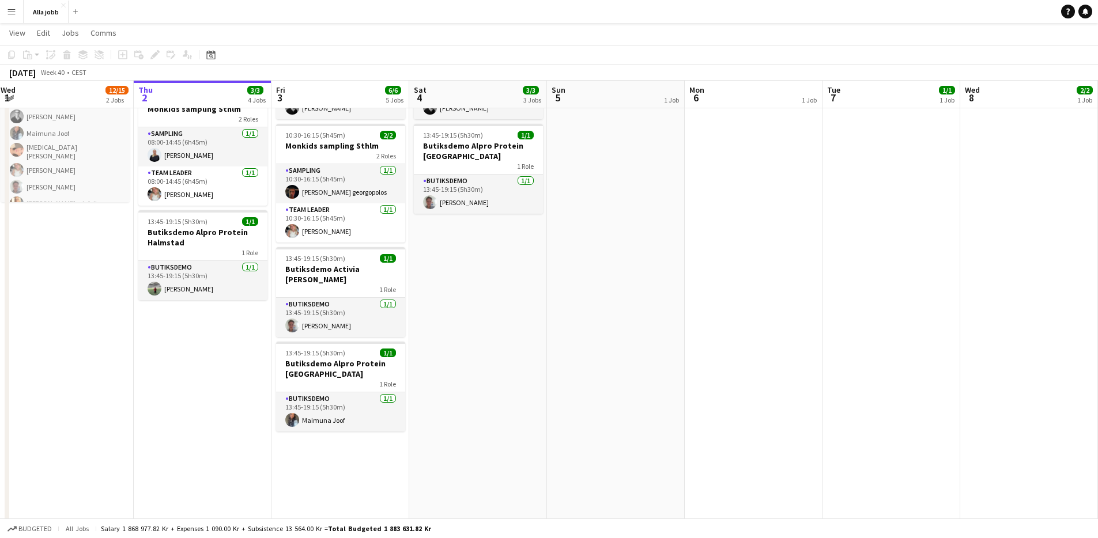
click at [342, 468] on app-date-cell "Hedda distans 08:45-16:15 (7h30m) 2/2 Kaffesampling Hyre 1 Role Sampling 2/2 08…" at bounding box center [340, 353] width 138 height 762
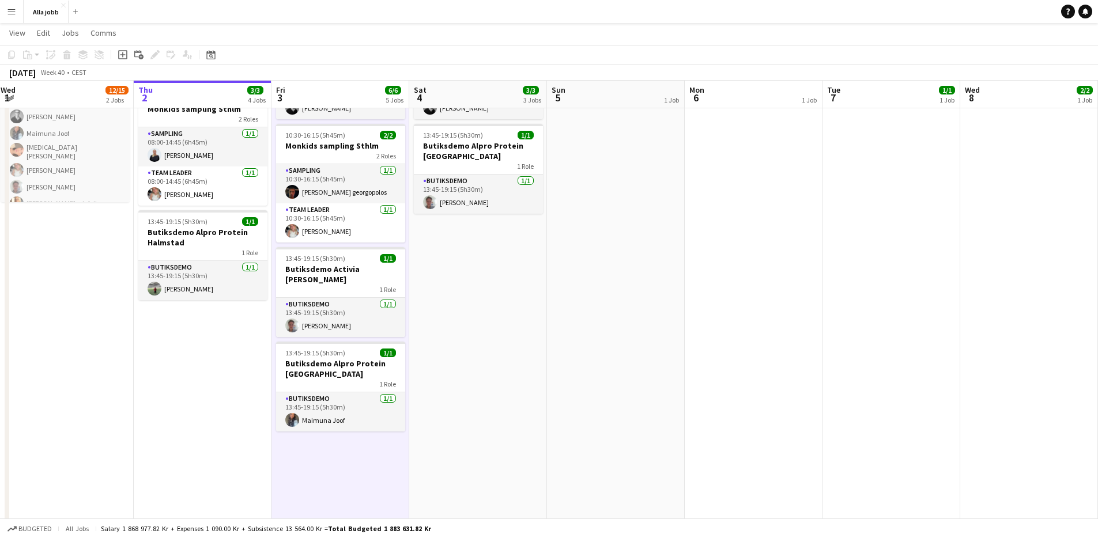
click at [342, 468] on app-date-cell "Hedda distans 08:45-16:15 (7h30m) 2/2 Kaffesampling Hyre 1 Role Sampling 2/2 08…" at bounding box center [340, 353] width 138 height 762
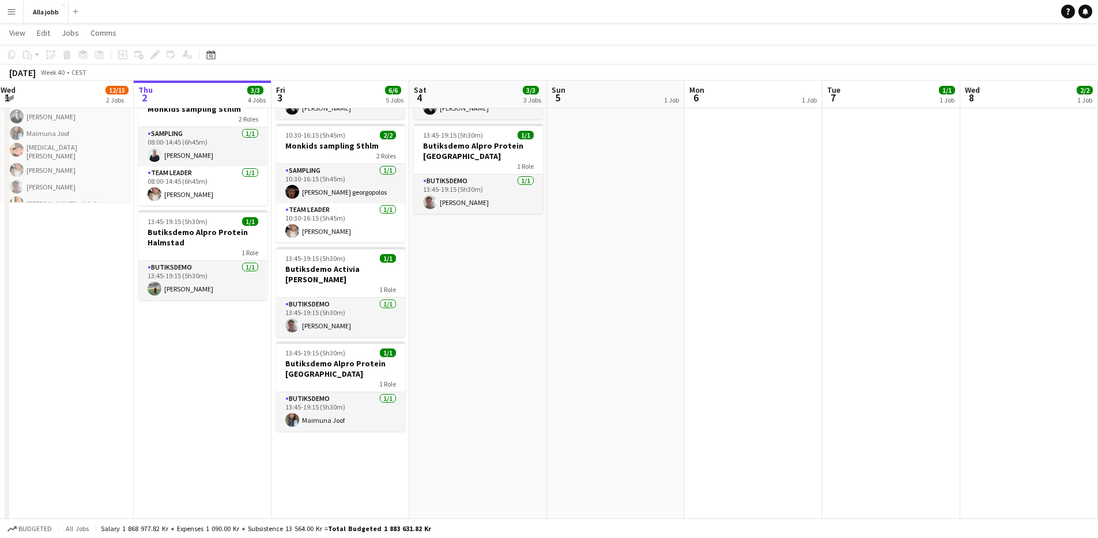
click at [342, 468] on app-date-cell "Hedda distans 08:45-16:15 (7h30m) 2/2 Kaffesampling Hyre 1 Role Sampling 2/2 08…" at bounding box center [340, 353] width 138 height 762
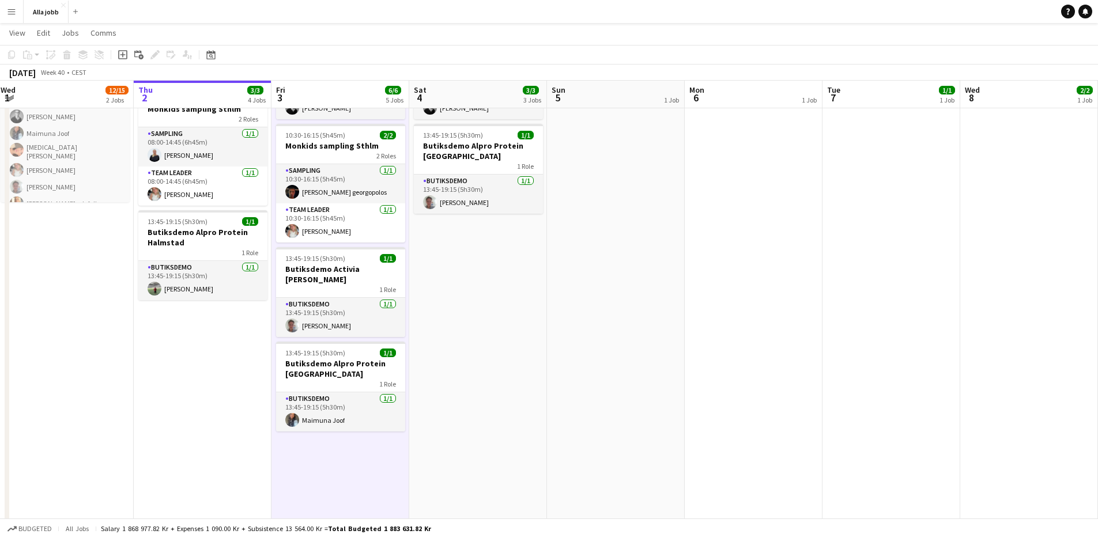
click at [511, 360] on app-date-cell "Hedda borta 08:45-16:15 (7h30m) 2/2 Kaffesampling Hyre 1 Role Sampling 2/2 08:4…" at bounding box center [478, 353] width 138 height 762
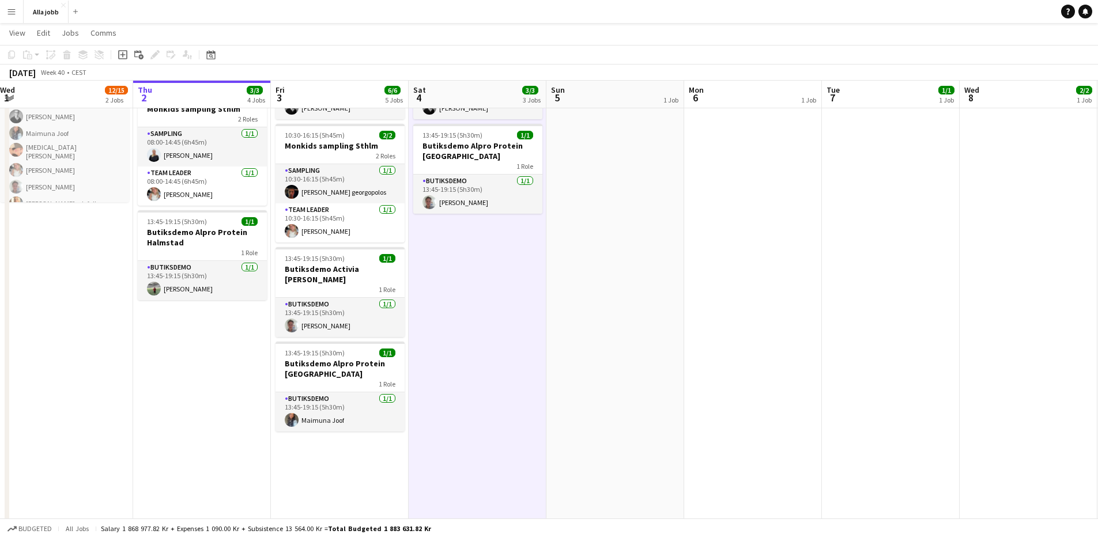
click at [357, 485] on app-date-cell "Hedda distans 08:45-16:15 (7h30m) 2/2 Kaffesampling Hyre 1 Role Sampling 2/2 08…" at bounding box center [340, 353] width 138 height 762
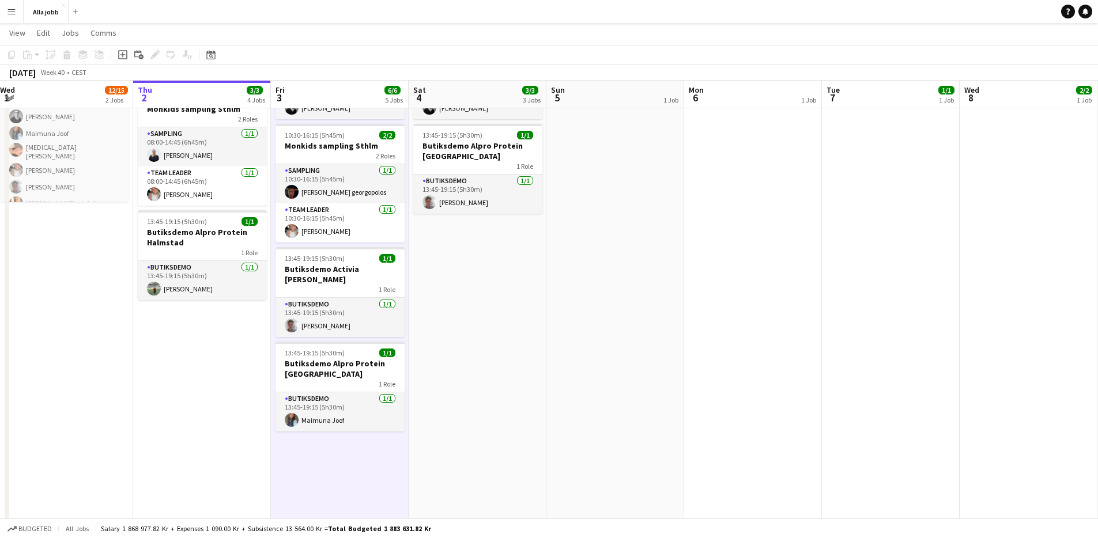
click at [244, 416] on app-date-cell "Hedda borta från 16 Ny skylt för Hyre levereras vid 16:00 In progress 08:00-14:…" at bounding box center [202, 353] width 138 height 762
